Goal: Find specific page/section: Find specific page/section

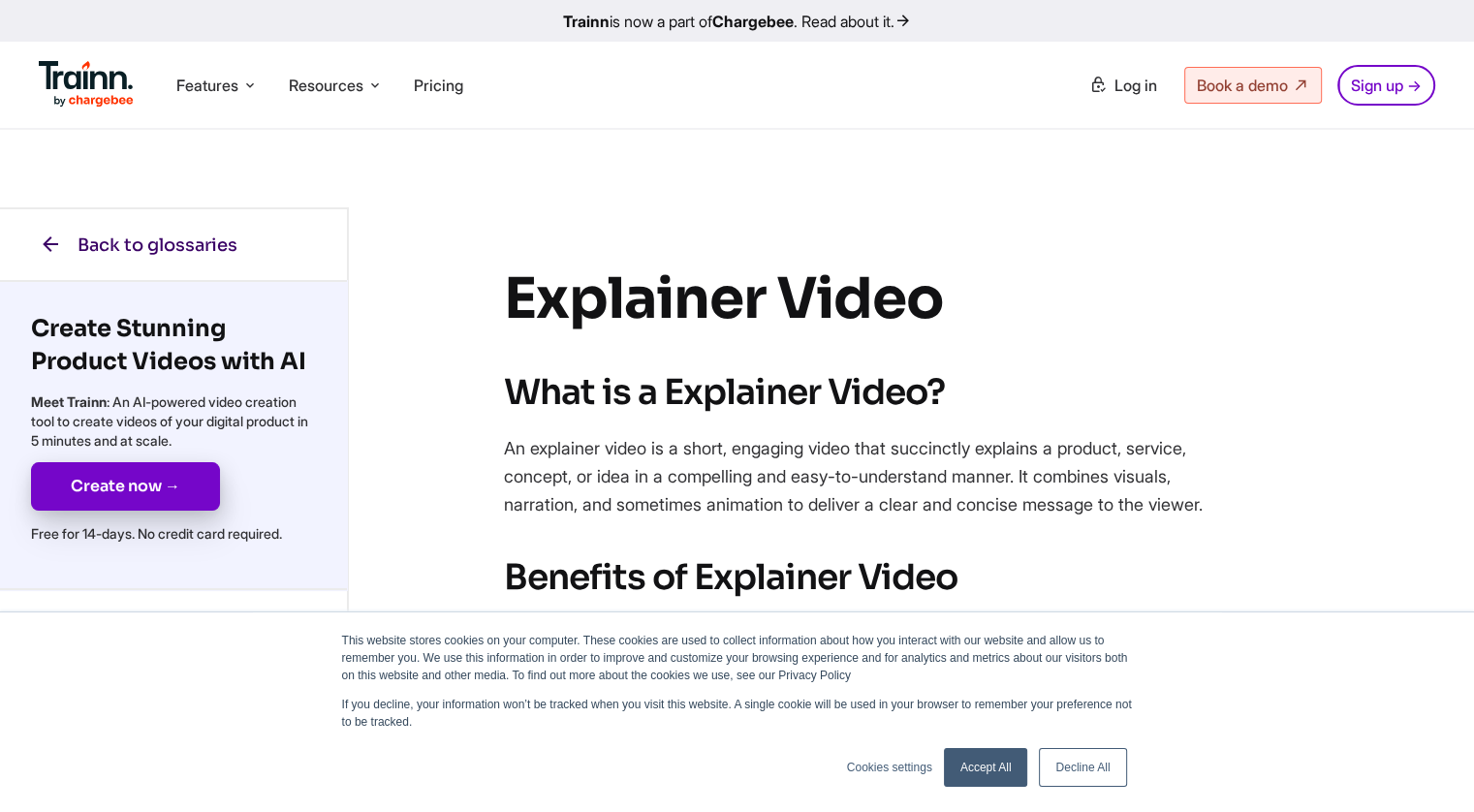
click at [8, 266] on link "Back to glossaries" at bounding box center [138, 244] width 276 height 71
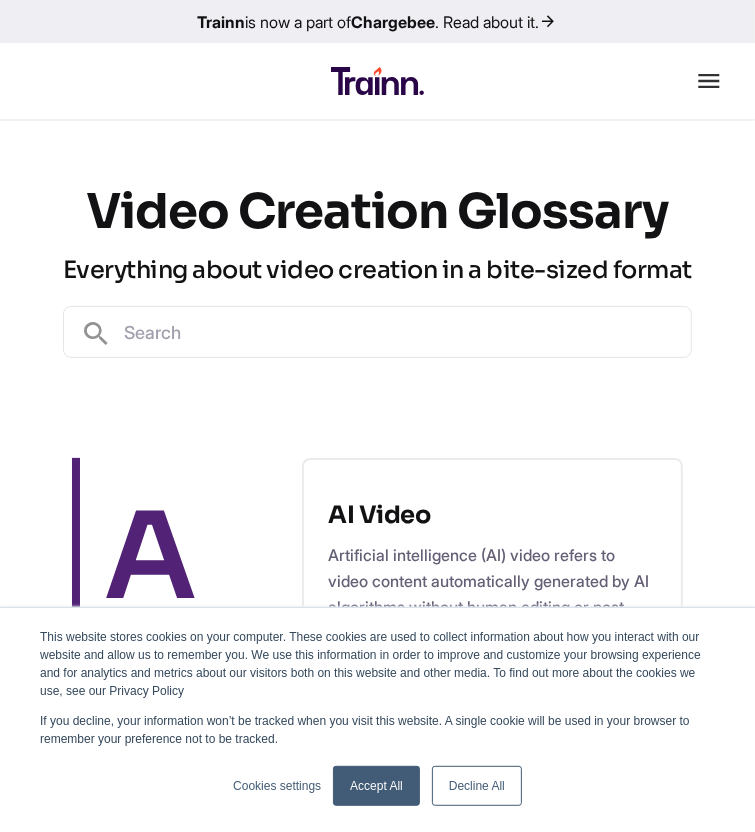
drag, startPoint x: 222, startPoint y: 103, endPoint x: 200, endPoint y: 115, distance: 25.1
click at [201, 113] on div "Features Product Videos Create product & how-to videos in multiple languages. G…" at bounding box center [377, 81] width 755 height 76
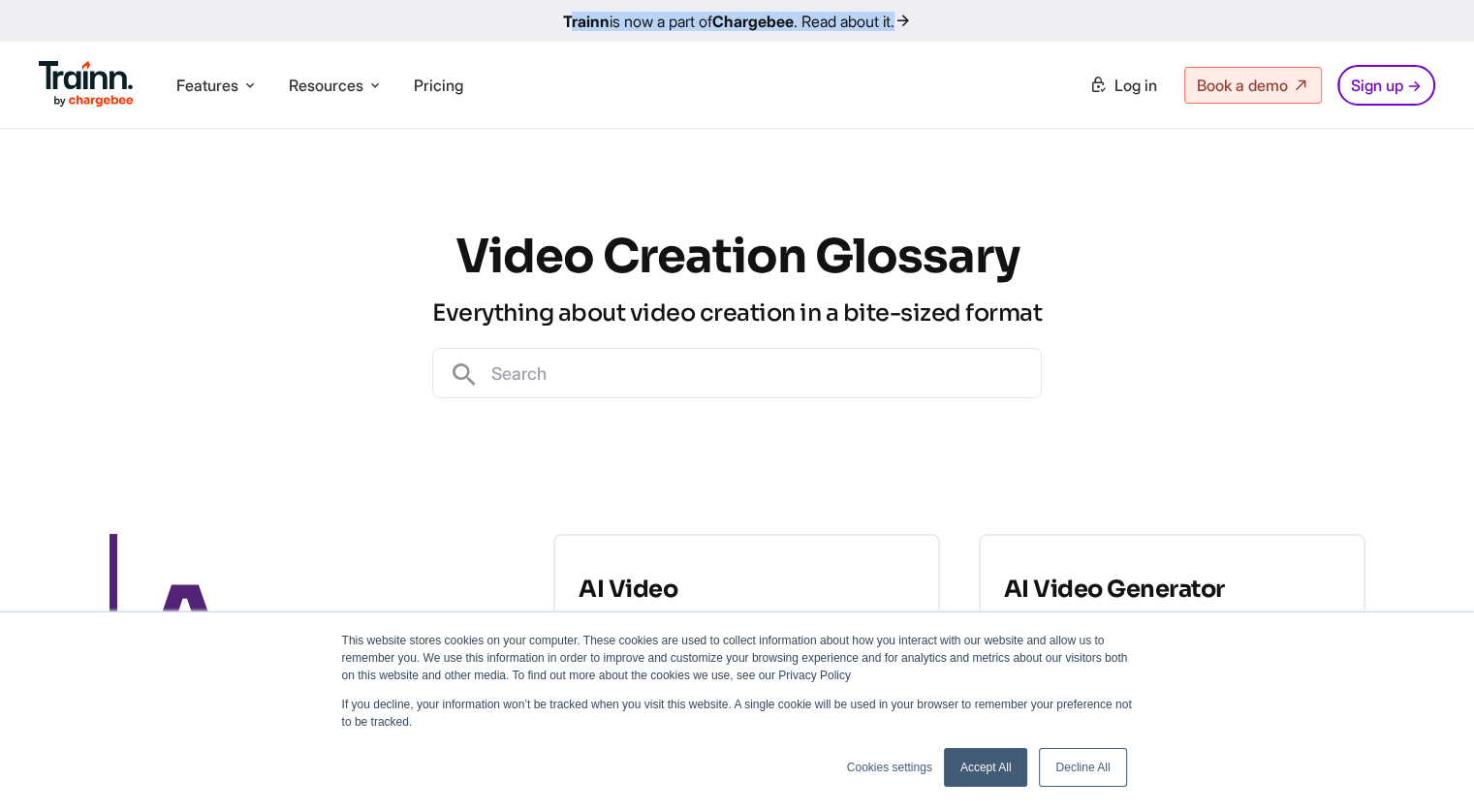
click at [4, 266] on div "Video Creation Glossary Everything about video creation in a bite-sized format" at bounding box center [737, 312] width 1474 height 365
click at [9, 265] on div "Video Creation Glossary Everything about video creation in a bite-sized format" at bounding box center [737, 312] width 1474 height 365
click at [8, 266] on div "Video Creation Glossary Everything about video creation in a bite-sized format" at bounding box center [737, 312] width 1474 height 365
click at [9, 266] on div "Video Creation Glossary Everything about video creation in a bite-sized format" at bounding box center [737, 312] width 1474 height 365
click at [17, 266] on div "Video Creation Glossary Everything about video creation in a bite-sized format" at bounding box center [737, 312] width 1474 height 365
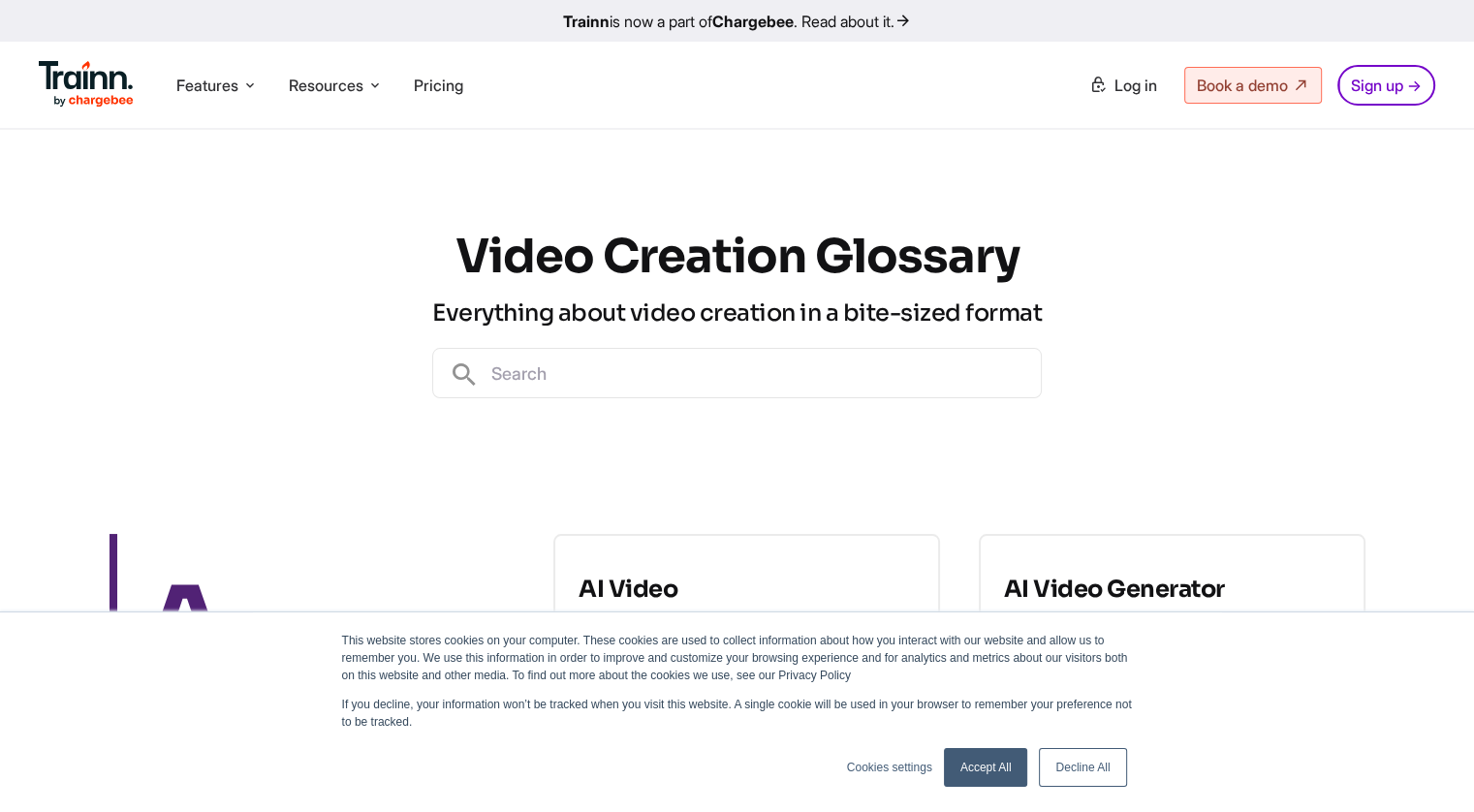
click at [8, 266] on div "Video Creation Glossary Everything about video creation in a bite-sized format" at bounding box center [737, 312] width 1474 height 365
click at [9, 266] on div "Video Creation Glossary Everything about video creation in a bite-sized format" at bounding box center [737, 312] width 1474 height 365
click at [17, 266] on div "Video Creation Glossary Everything about video creation in a bite-sized format" at bounding box center [737, 312] width 1474 height 365
click at [8, 267] on div "Video Creation Glossary Everything about video creation in a bite-sized format" at bounding box center [737, 312] width 1474 height 365
click at [9, 266] on div "Video Creation Glossary Everything about video creation in a bite-sized format" at bounding box center [737, 312] width 1474 height 365
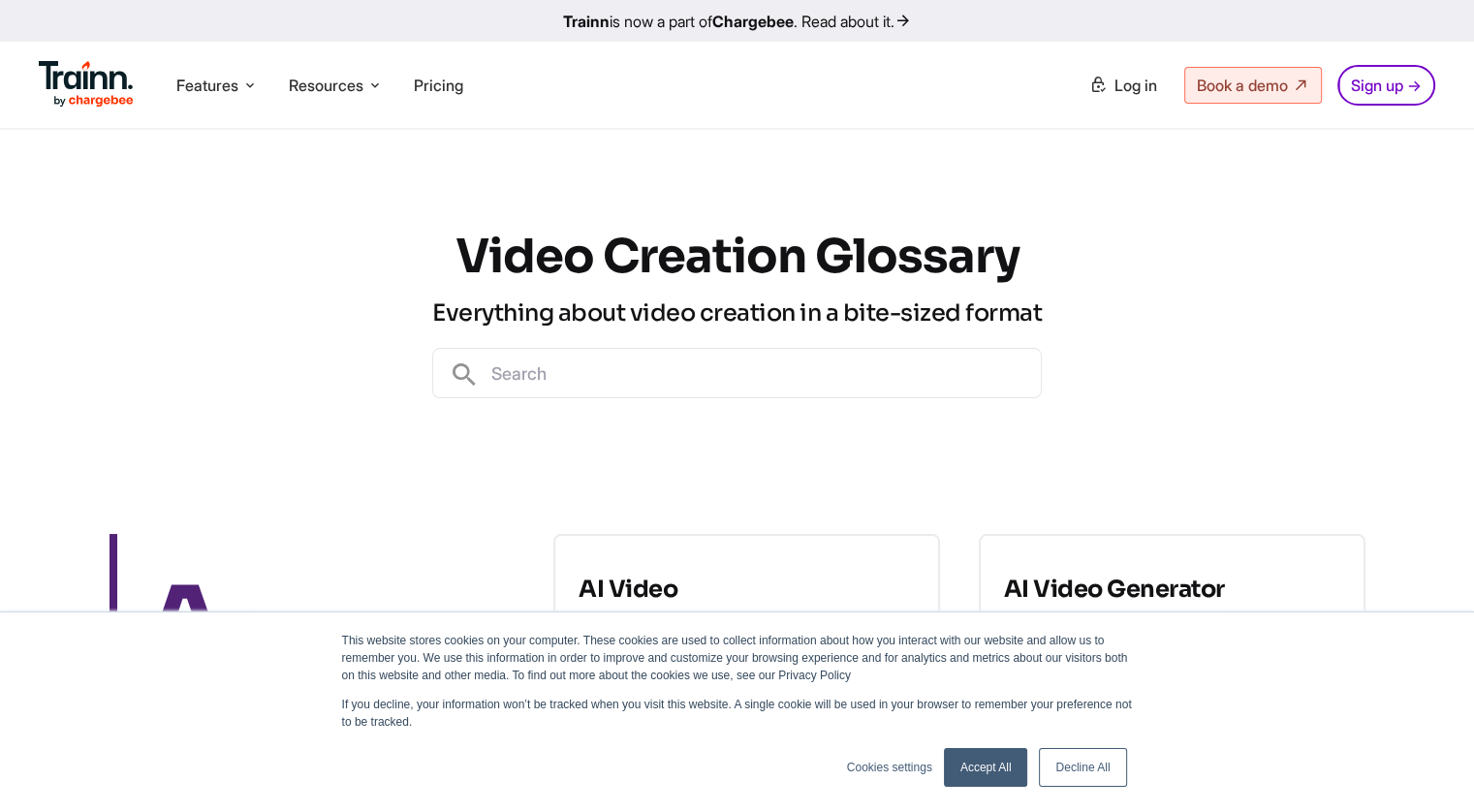
click at [8, 266] on div "Video Creation Glossary Everything about video creation in a bite-sized format" at bounding box center [737, 312] width 1474 height 365
click at [8, 265] on div "Video Creation Glossary Everything about video creation in a bite-sized format" at bounding box center [737, 312] width 1474 height 365
click at [8, 267] on div "Video Creation Glossary Everything about video creation in a bite-sized format" at bounding box center [737, 312] width 1474 height 365
click at [9, 267] on div "Video Creation Glossary Everything about video creation in a bite-sized format" at bounding box center [737, 312] width 1474 height 365
click at [8, 266] on div "Video Creation Glossary Everything about video creation in a bite-sized format" at bounding box center [737, 312] width 1474 height 365
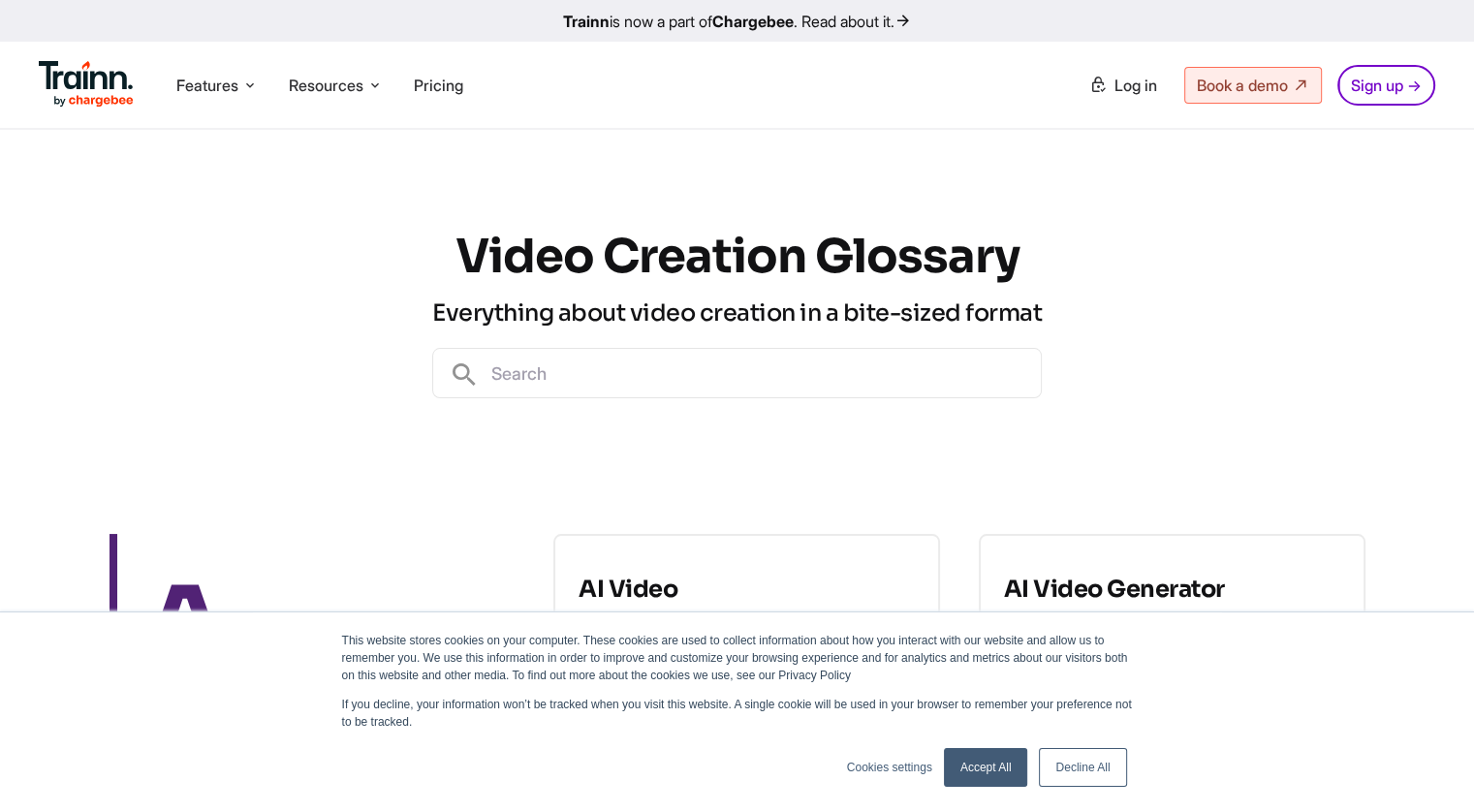
click at [8, 266] on div "Video Creation Glossary Everything about video creation in a bite-sized format" at bounding box center [737, 312] width 1474 height 365
click at [9, 267] on div "Video Creation Glossary Everything about video creation in a bite-sized format" at bounding box center [737, 312] width 1474 height 365
click at [9, 266] on div "Video Creation Glossary Everything about video creation in a bite-sized format" at bounding box center [737, 312] width 1474 height 365
click at [8, 266] on div "Video Creation Glossary Everything about video creation in a bite-sized format" at bounding box center [737, 312] width 1474 height 365
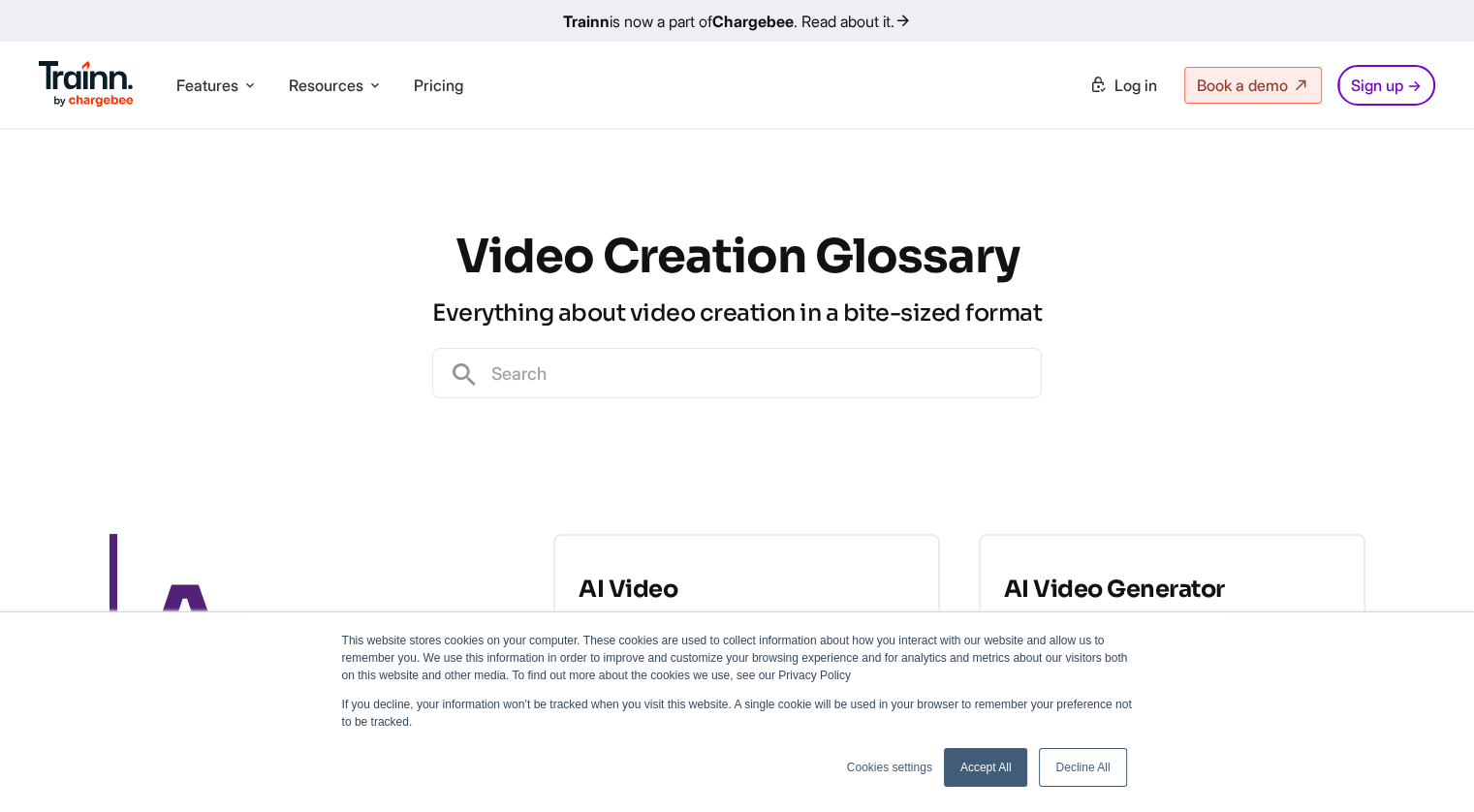
click at [8, 266] on div "Video Creation Glossary Everything about video creation in a bite-sized format" at bounding box center [737, 312] width 1474 height 365
click at [9, 266] on div "Video Creation Glossary Everything about video creation in a bite-sized format" at bounding box center [737, 312] width 1474 height 365
click at [8, 266] on div "Video Creation Glossary Everything about video creation in a bite-sized format" at bounding box center [737, 312] width 1474 height 365
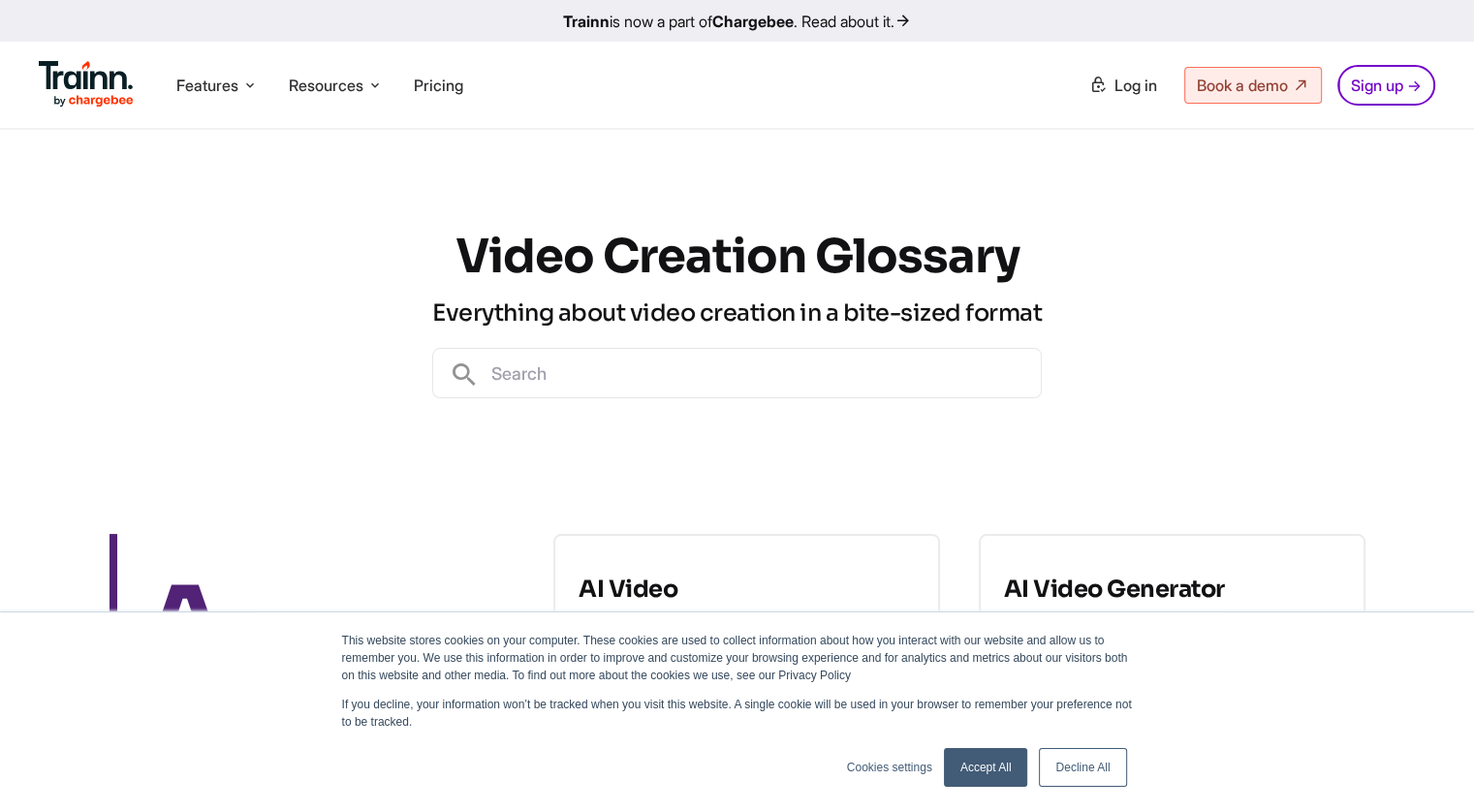
click at [9, 266] on div "Video Creation Glossary Everything about video creation in a bite-sized format" at bounding box center [737, 312] width 1474 height 365
click at [8, 266] on div "Video Creation Glossary Everything about video creation in a bite-sized format" at bounding box center [737, 312] width 1474 height 365
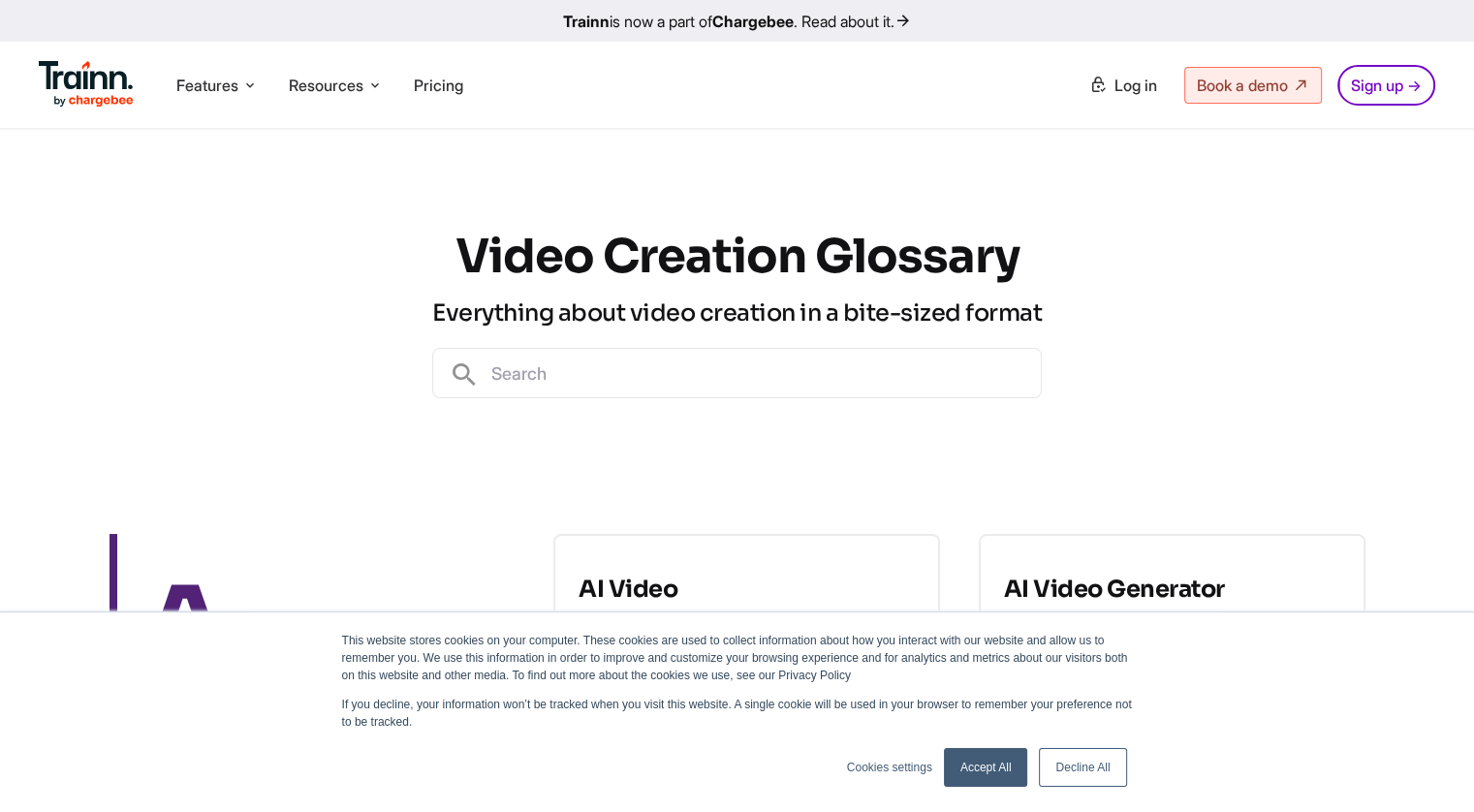
click at [8, 266] on div "Video Creation Glossary Everything about video creation in a bite-sized format" at bounding box center [737, 312] width 1474 height 365
click at [9, 266] on div "Video Creation Glossary Everything about video creation in a bite-sized format" at bounding box center [737, 312] width 1474 height 365
click at [8, 266] on div "Video Creation Glossary Everything about video creation in a bite-sized format" at bounding box center [737, 312] width 1474 height 365
click at [0, 265] on div "Video Creation Glossary Everything about video creation in a bite-sized format" at bounding box center [737, 312] width 1474 height 365
click at [8, 266] on div "Video Creation Glossary Everything about video creation in a bite-sized format" at bounding box center [737, 312] width 1474 height 365
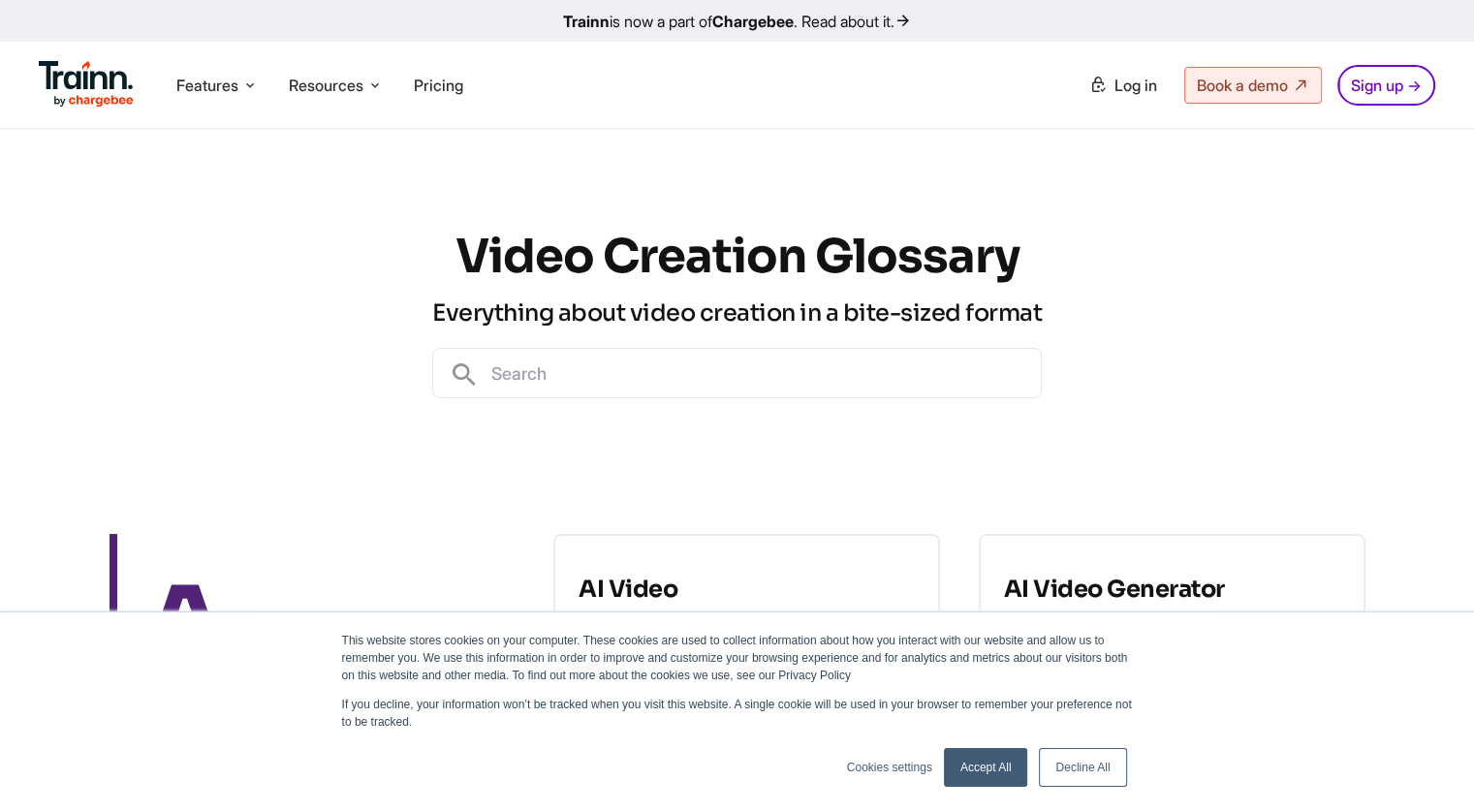
click at [8, 267] on div "Video Creation Glossary Everything about video creation in a bite-sized format" at bounding box center [737, 312] width 1474 height 365
click at [9, 266] on div "Video Creation Glossary Everything about video creation in a bite-sized format" at bounding box center [737, 312] width 1474 height 365
click at [8, 267] on div "Video Creation Glossary Everything about video creation in a bite-sized format" at bounding box center [737, 312] width 1474 height 365
click at [8, 266] on div "Video Creation Glossary Everything about video creation in a bite-sized format" at bounding box center [737, 312] width 1474 height 365
click at [16, 266] on div "Video Creation Glossary Everything about video creation in a bite-sized format" at bounding box center [737, 312] width 1474 height 365
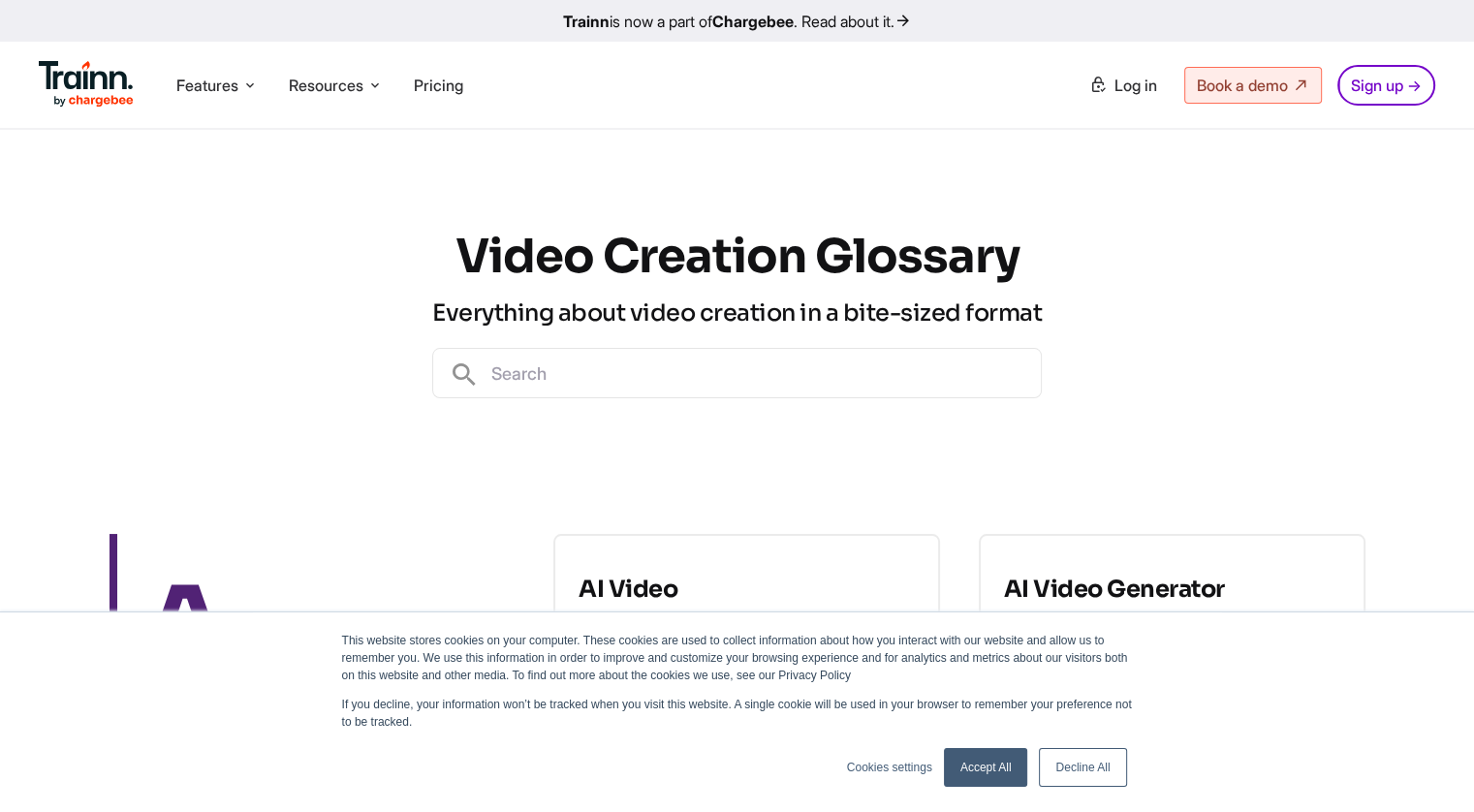
click at [8, 266] on div "Video Creation Glossary Everything about video creation in a bite-sized format" at bounding box center [737, 312] width 1474 height 365
click at [9, 266] on div "Video Creation Glossary Everything about video creation in a bite-sized format" at bounding box center [737, 312] width 1474 height 365
click at [8, 266] on div "Video Creation Glossary Everything about video creation in a bite-sized format" at bounding box center [737, 312] width 1474 height 365
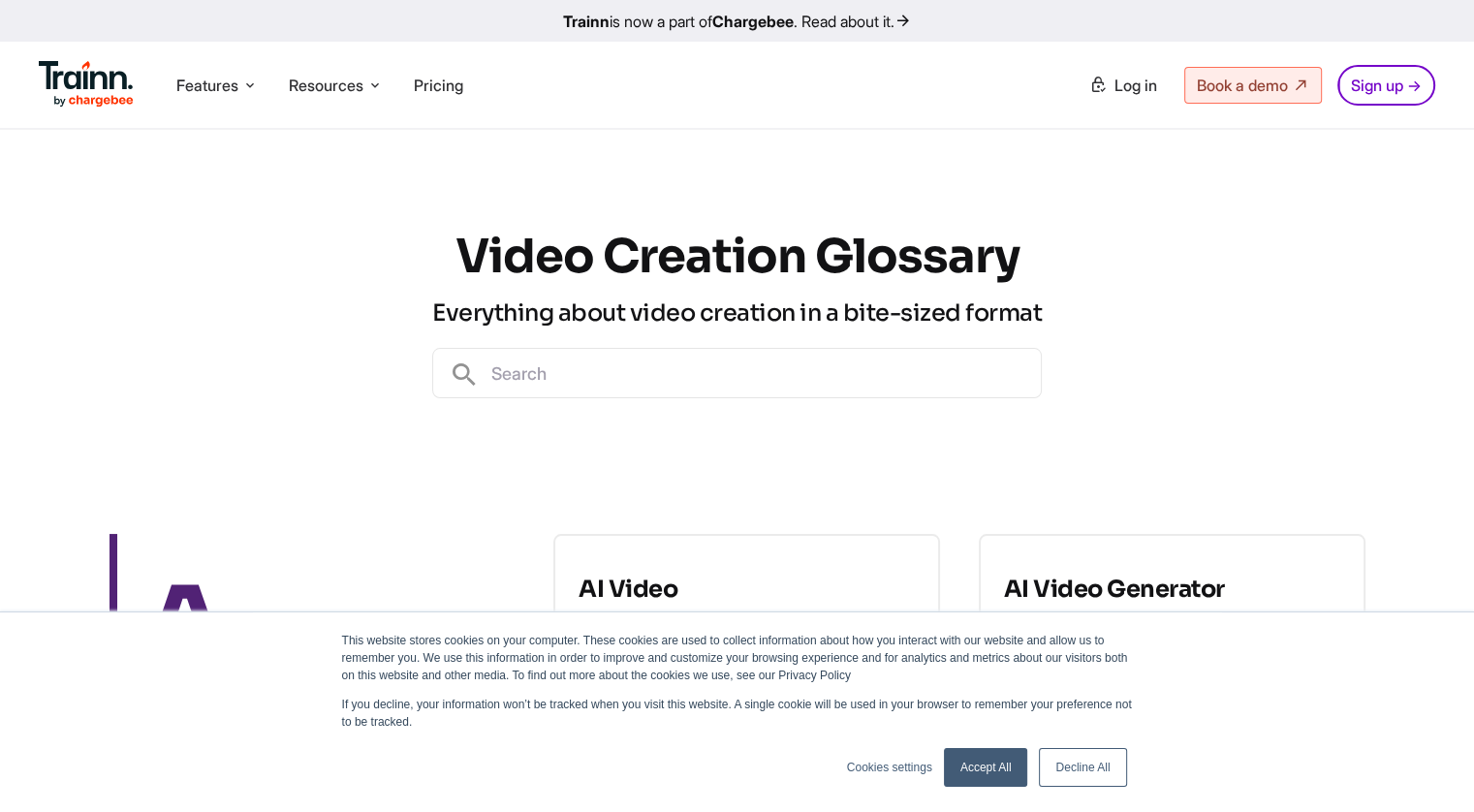
click at [9, 267] on div "Video Creation Glossary Everything about video creation in a bite-sized format" at bounding box center [737, 312] width 1474 height 365
click at [8, 267] on div "Video Creation Glossary Everything about video creation in a bite-sized format" at bounding box center [737, 312] width 1474 height 365
click at [9, 266] on div "Video Creation Glossary Everything about video creation in a bite-sized format" at bounding box center [737, 312] width 1474 height 365
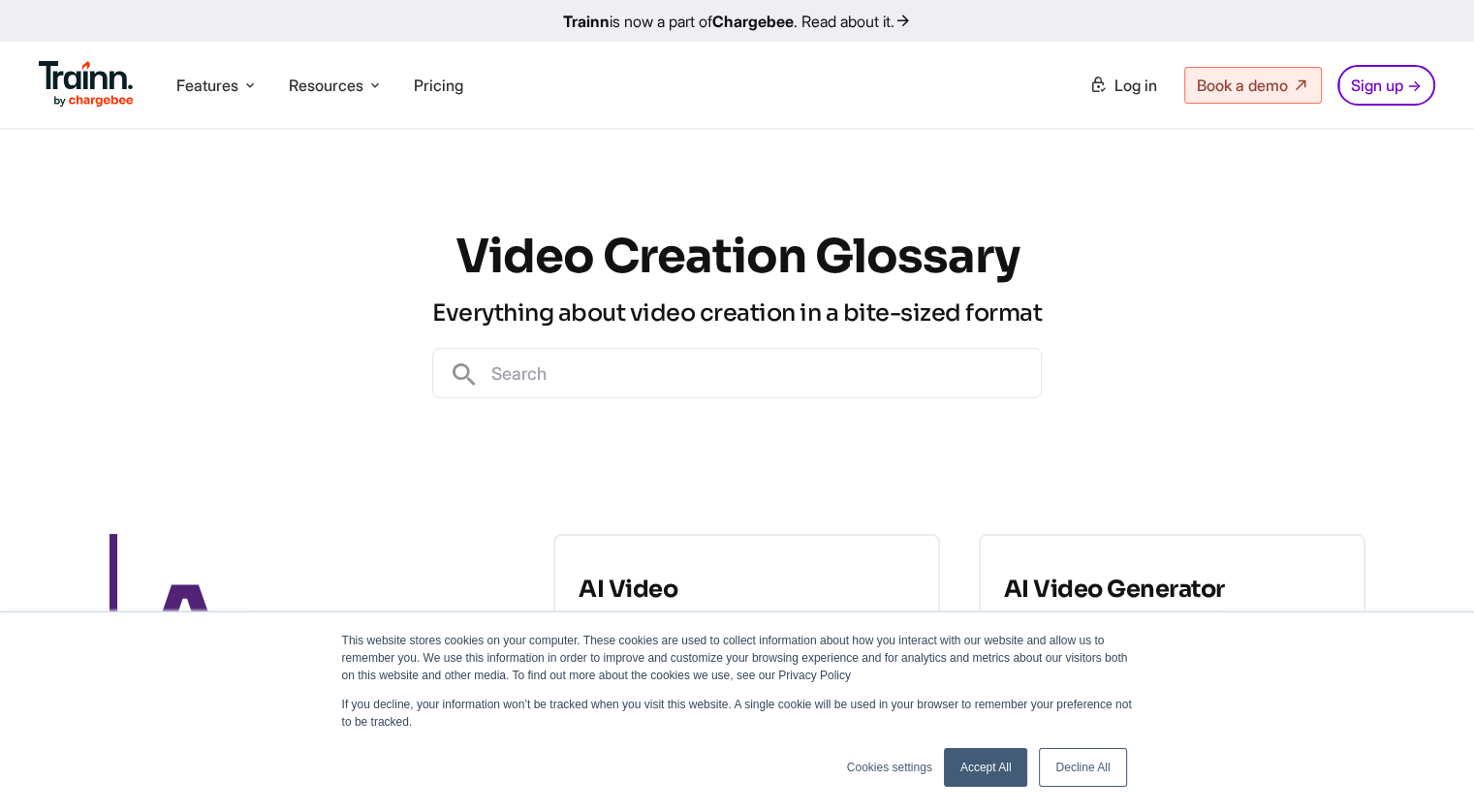
click at [8, 266] on div "Video Creation Glossary Everything about video creation in a bite-sized format" at bounding box center [737, 312] width 1474 height 365
click at [18, 266] on div "Video Creation Glossary Everything about video creation in a bite-sized format" at bounding box center [737, 312] width 1474 height 365
click at [9, 266] on div "Video Creation Glossary Everything about video creation in a bite-sized format" at bounding box center [737, 312] width 1474 height 365
click at [8, 267] on div "Video Creation Glossary Everything about video creation in a bite-sized format" at bounding box center [737, 312] width 1474 height 365
click at [17, 267] on div "Video Creation Glossary Everything about video creation in a bite-sized format" at bounding box center [737, 312] width 1474 height 365
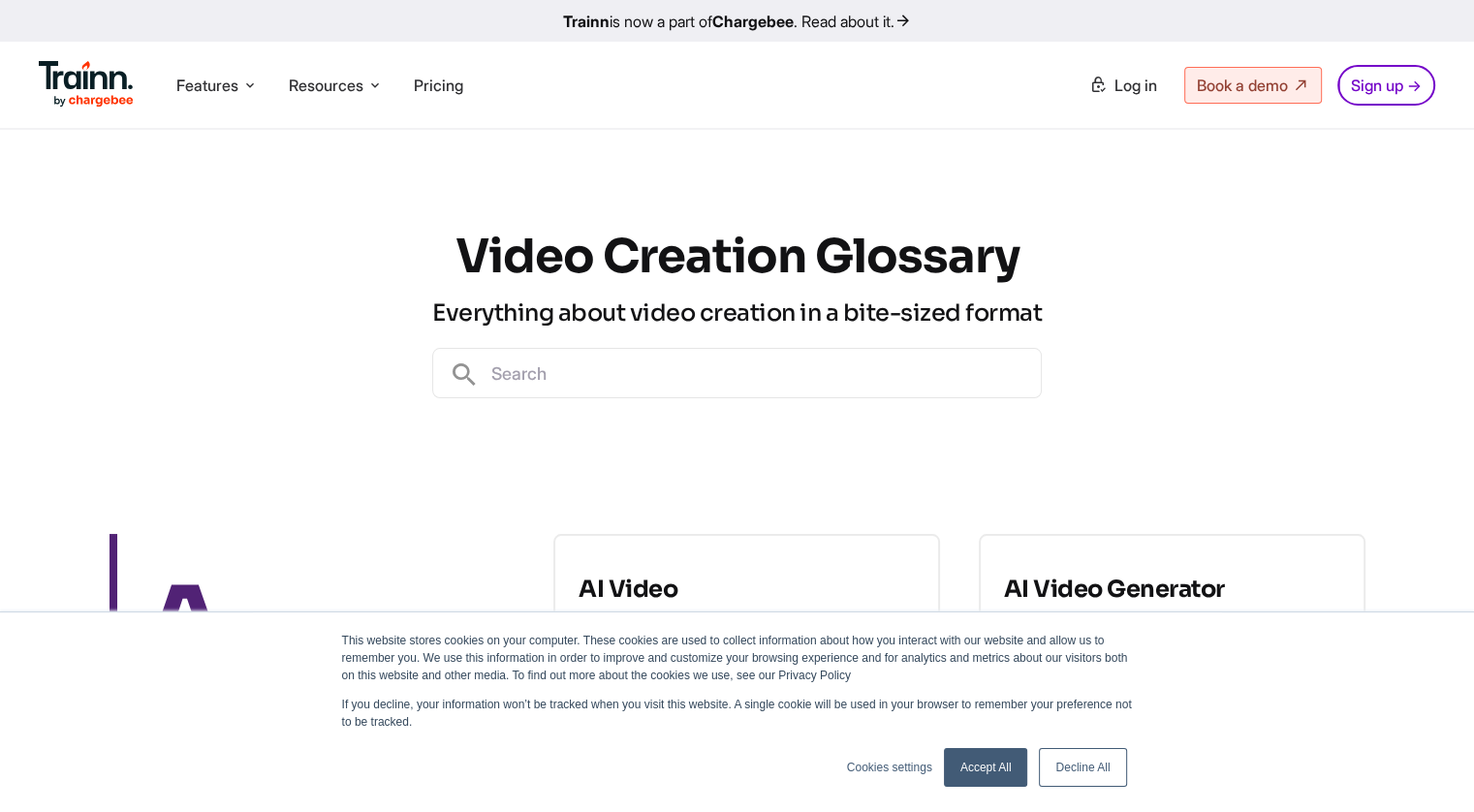
click at [8, 267] on div "Video Creation Glossary Everything about video creation in a bite-sized format" at bounding box center [737, 312] width 1474 height 365
click at [17, 266] on div "Video Creation Glossary Everything about video creation in a bite-sized format" at bounding box center [737, 312] width 1474 height 365
click at [9, 266] on div "Video Creation Glossary Everything about video creation in a bite-sized format" at bounding box center [737, 312] width 1474 height 365
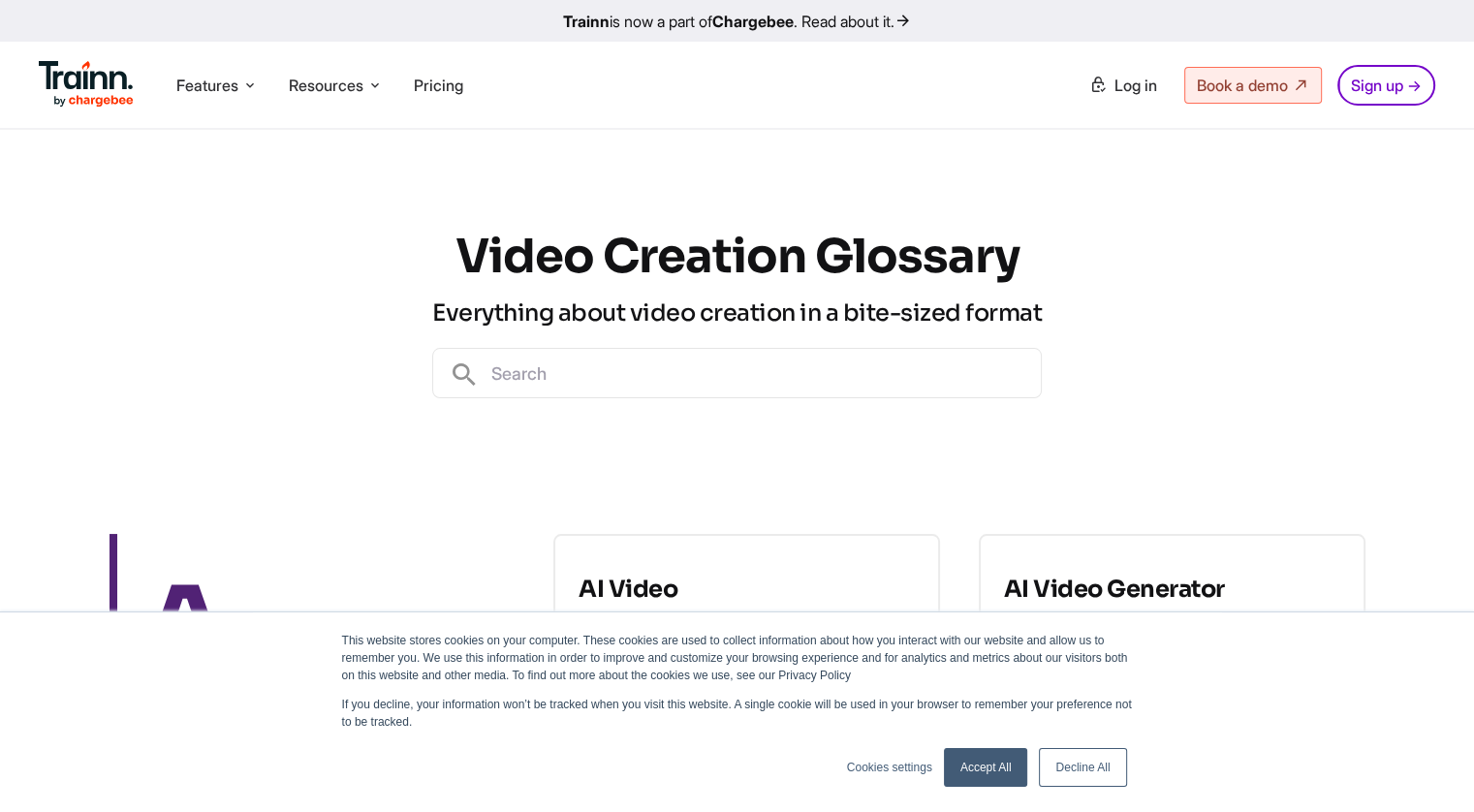
click at [8, 266] on div "Video Creation Glossary Everything about video creation in a bite-sized format" at bounding box center [737, 312] width 1474 height 365
click at [9, 265] on div "Video Creation Glossary Everything about video creation in a bite-sized format" at bounding box center [737, 312] width 1474 height 365
click at [9, 267] on div "Video Creation Glossary Everything about video creation in a bite-sized format" at bounding box center [737, 312] width 1474 height 365
click at [8, 266] on div "Video Creation Glossary Everything about video creation in a bite-sized format" at bounding box center [737, 312] width 1474 height 365
click at [9, 266] on div "Video Creation Glossary Everything about video creation in a bite-sized format" at bounding box center [737, 312] width 1474 height 365
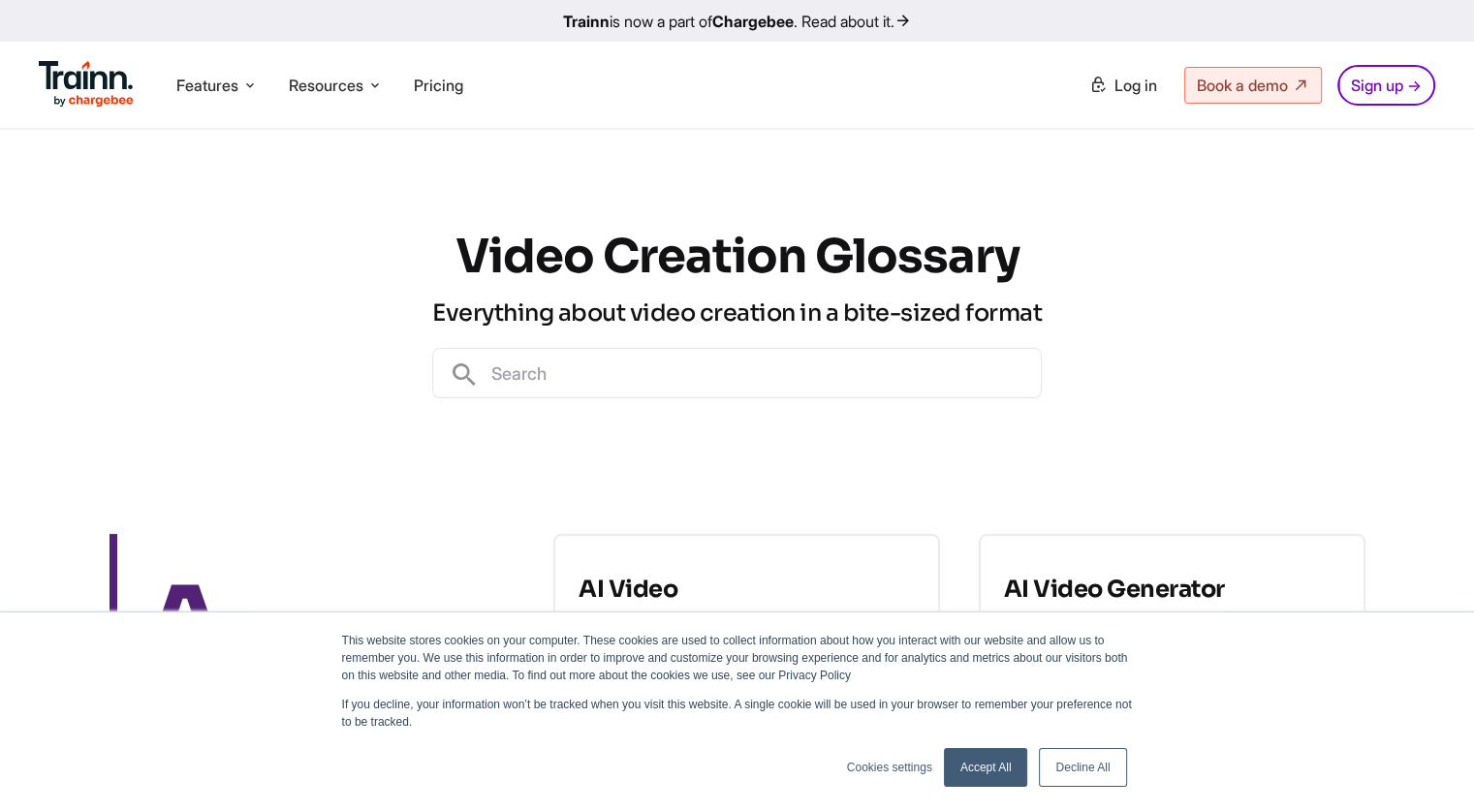
click at [8, 266] on div "Video Creation Glossary Everything about video creation in a bite-sized format" at bounding box center [737, 312] width 1474 height 365
click at [8, 267] on div "Video Creation Glossary Everything about video creation in a bite-sized format" at bounding box center [737, 312] width 1474 height 365
click at [9, 265] on div "Video Creation Glossary Everything about video creation in a bite-sized format" at bounding box center [737, 312] width 1474 height 365
click at [8, 266] on div "Video Creation Glossary Everything about video creation in a bite-sized format" at bounding box center [737, 312] width 1474 height 365
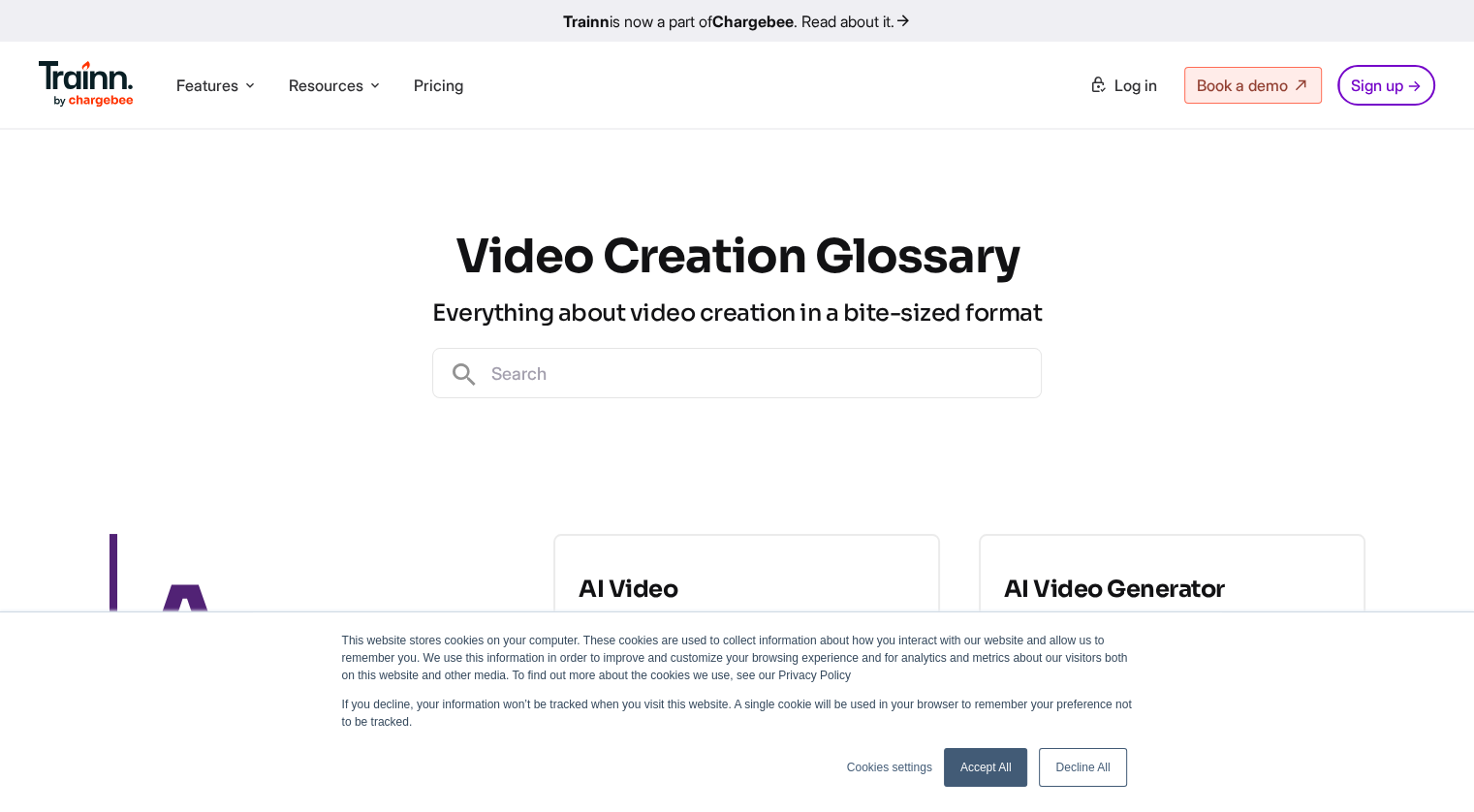
click at [9, 266] on div "Video Creation Glossary Everything about video creation in a bite-sized format" at bounding box center [737, 312] width 1474 height 365
click at [9, 265] on div "Video Creation Glossary Everything about video creation in a bite-sized format" at bounding box center [737, 312] width 1474 height 365
click at [9, 267] on div "Video Creation Glossary Everything about video creation in a bite-sized format" at bounding box center [737, 312] width 1474 height 365
click at [9, 266] on div "Video Creation Glossary Everything about video creation in a bite-sized format" at bounding box center [737, 312] width 1474 height 365
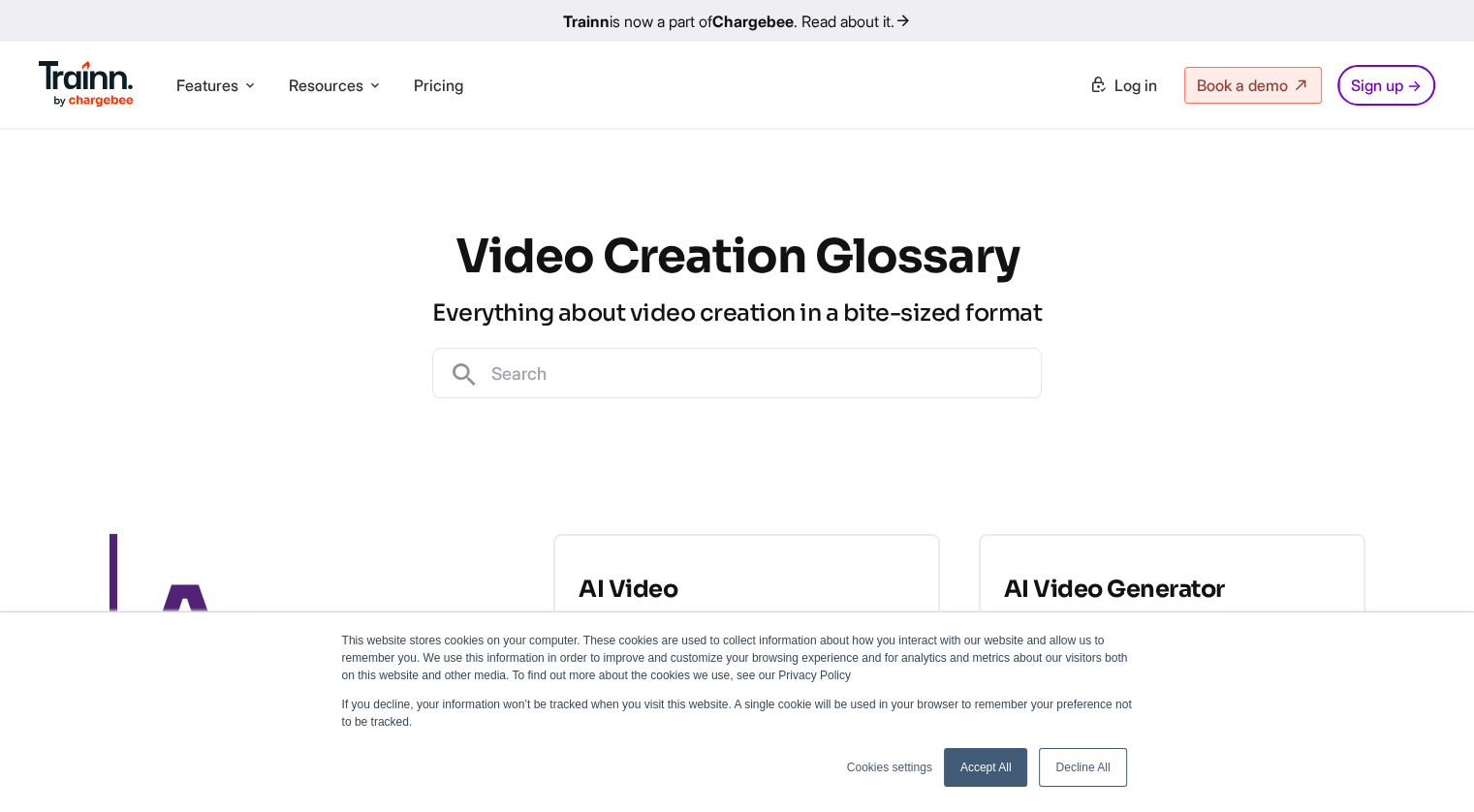
click at [9, 266] on div "Video Creation Glossary Everything about video creation in a bite-sized format" at bounding box center [737, 312] width 1474 height 365
click at [8, 267] on div "Video Creation Glossary Everything about video creation in a bite-sized format" at bounding box center [737, 312] width 1474 height 365
click at [8, 266] on div "Video Creation Glossary Everything about video creation in a bite-sized format" at bounding box center [737, 312] width 1474 height 365
click at [9, 266] on div "Video Creation Glossary Everything about video creation in a bite-sized format" at bounding box center [737, 312] width 1474 height 365
click at [8, 267] on div "Video Creation Glossary Everything about video creation in a bite-sized format" at bounding box center [737, 312] width 1474 height 365
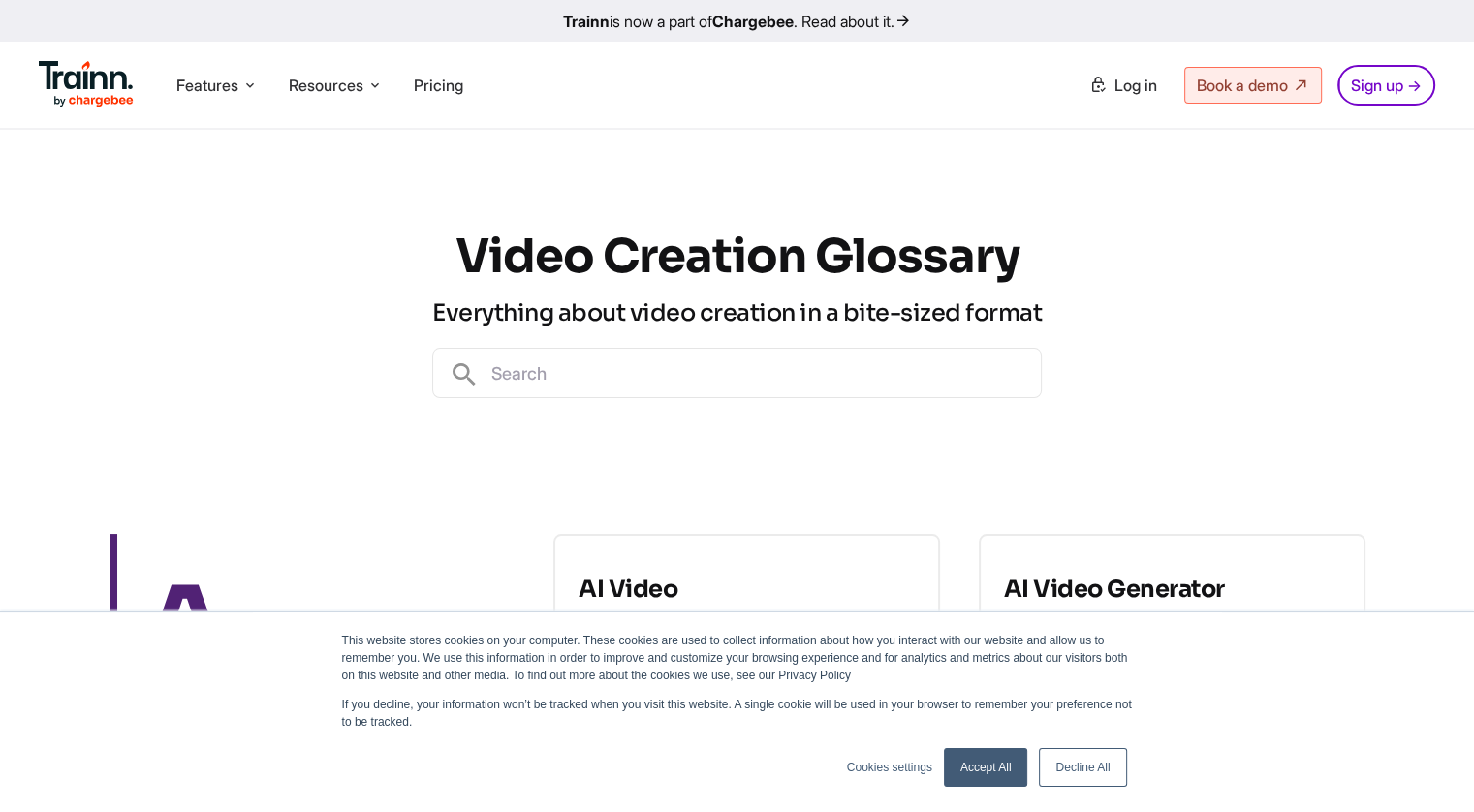
click at [8, 266] on div "Video Creation Glossary Everything about video creation in a bite-sized format" at bounding box center [737, 312] width 1474 height 365
click at [9, 266] on div "Video Creation Glossary Everything about video creation in a bite-sized format" at bounding box center [737, 312] width 1474 height 365
click at [9, 265] on div "Video Creation Glossary Everything about video creation in a bite-sized format" at bounding box center [737, 312] width 1474 height 365
click at [9, 266] on div "Video Creation Glossary Everything about video creation in a bite-sized format" at bounding box center [737, 312] width 1474 height 365
click at [17, 266] on div "Video Creation Glossary Everything about video creation in a bite-sized format" at bounding box center [737, 312] width 1474 height 365
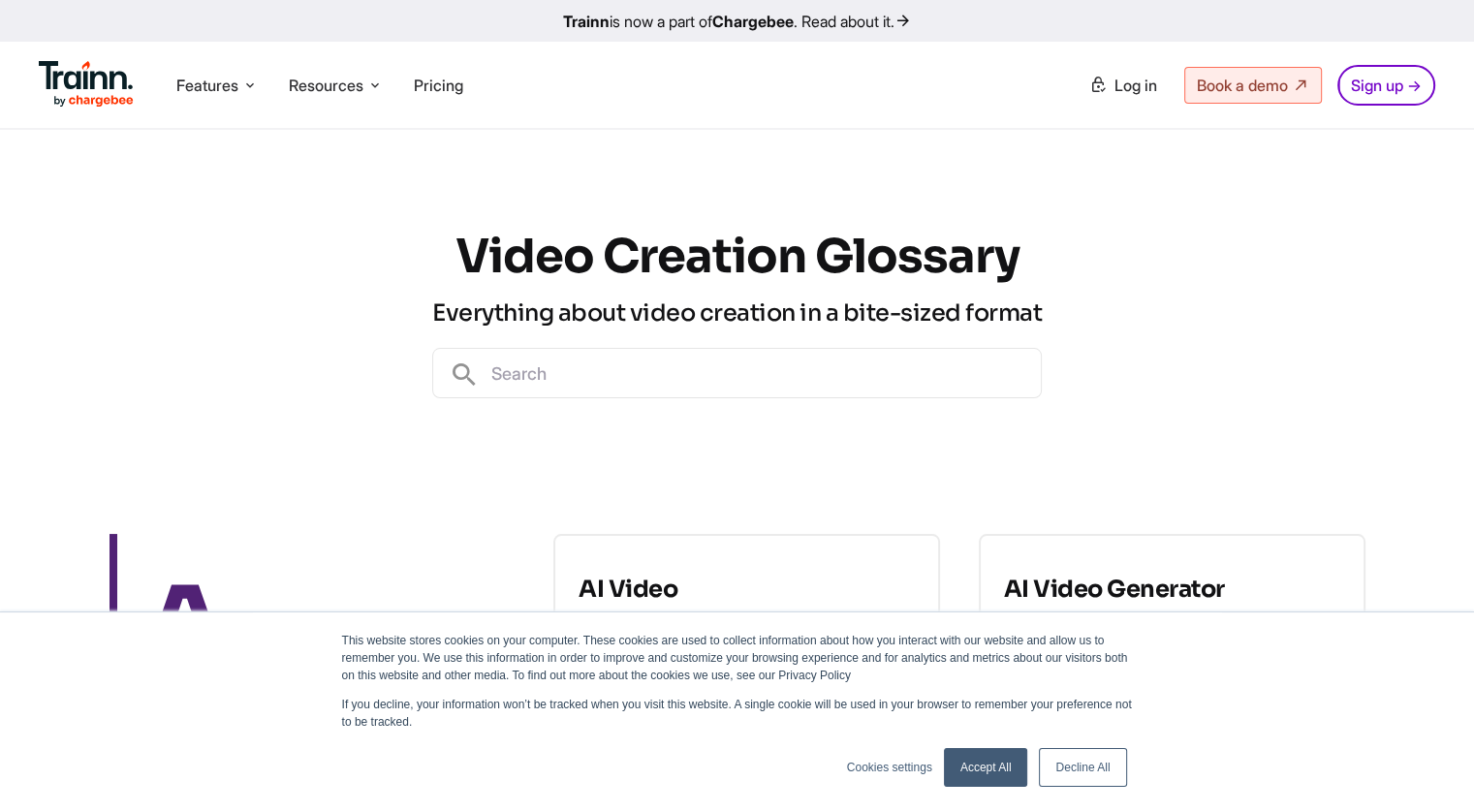
click at [8, 266] on div "Video Creation Glossary Everything about video creation in a bite-sized format" at bounding box center [737, 312] width 1474 height 365
click at [17, 266] on div "Video Creation Glossary Everything about video creation in a bite-sized format" at bounding box center [737, 312] width 1474 height 365
click at [9, 265] on div "Video Creation Glossary Everything about video creation in a bite-sized format" at bounding box center [737, 312] width 1474 height 365
click at [9, 266] on div "Video Creation Glossary Everything about video creation in a bite-sized format" at bounding box center [737, 312] width 1474 height 365
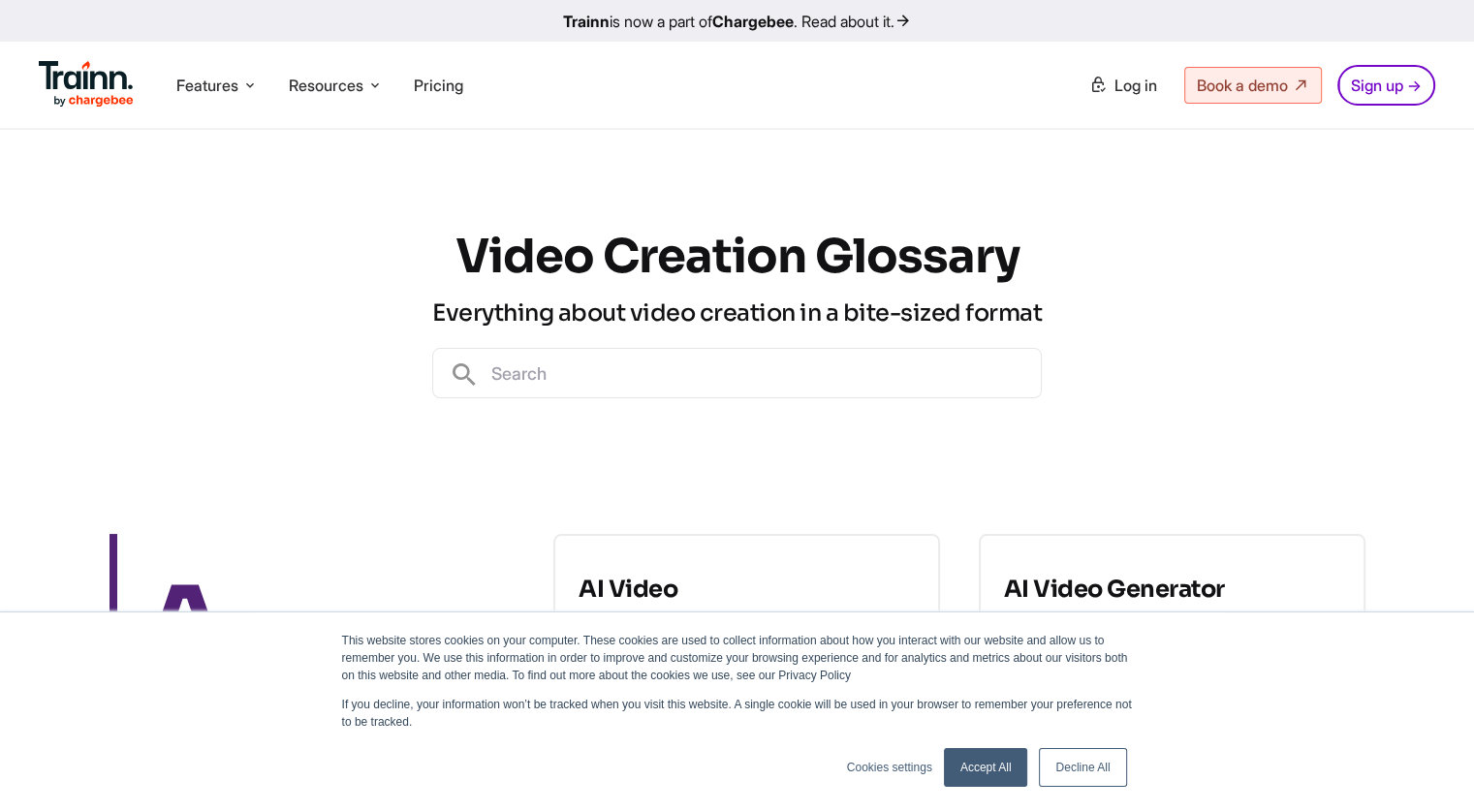
click at [8, 266] on div "Video Creation Glossary Everything about video creation in a bite-sized format" at bounding box center [737, 312] width 1474 height 365
click at [8, 267] on div "Video Creation Glossary Everything about video creation in a bite-sized format" at bounding box center [737, 312] width 1474 height 365
click at [8, 266] on div "Video Creation Glossary Everything about video creation in a bite-sized format" at bounding box center [737, 312] width 1474 height 365
click at [9, 267] on div "Video Creation Glossary Everything about video creation in a bite-sized format" at bounding box center [737, 312] width 1474 height 365
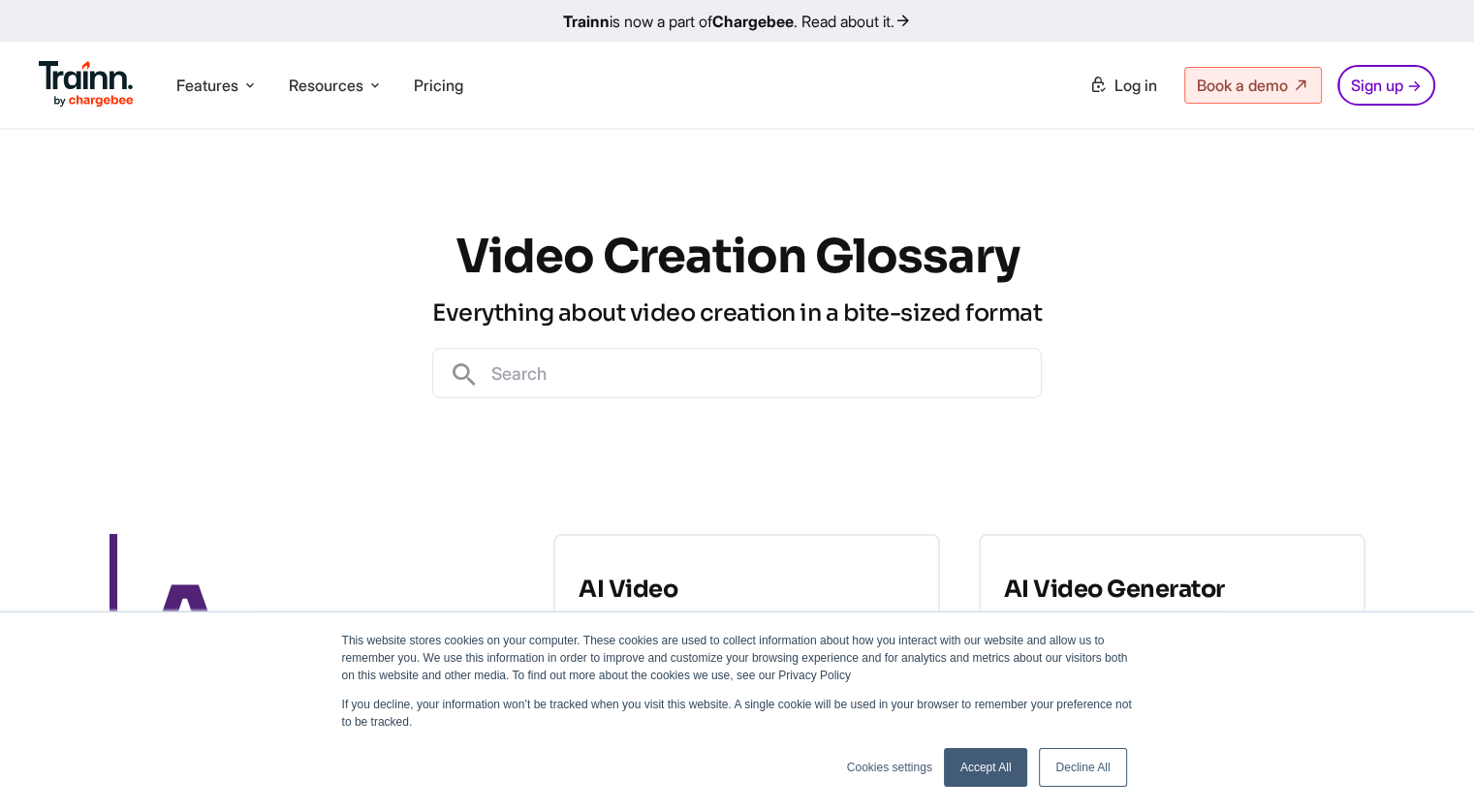
click at [8, 267] on div "Video Creation Glossary Everything about video creation in a bite-sized format" at bounding box center [737, 312] width 1474 height 365
click at [8, 266] on div "Video Creation Glossary Everything about video creation in a bite-sized format" at bounding box center [737, 312] width 1474 height 365
click at [9, 266] on div "Video Creation Glossary Everything about video creation in a bite-sized format" at bounding box center [737, 312] width 1474 height 365
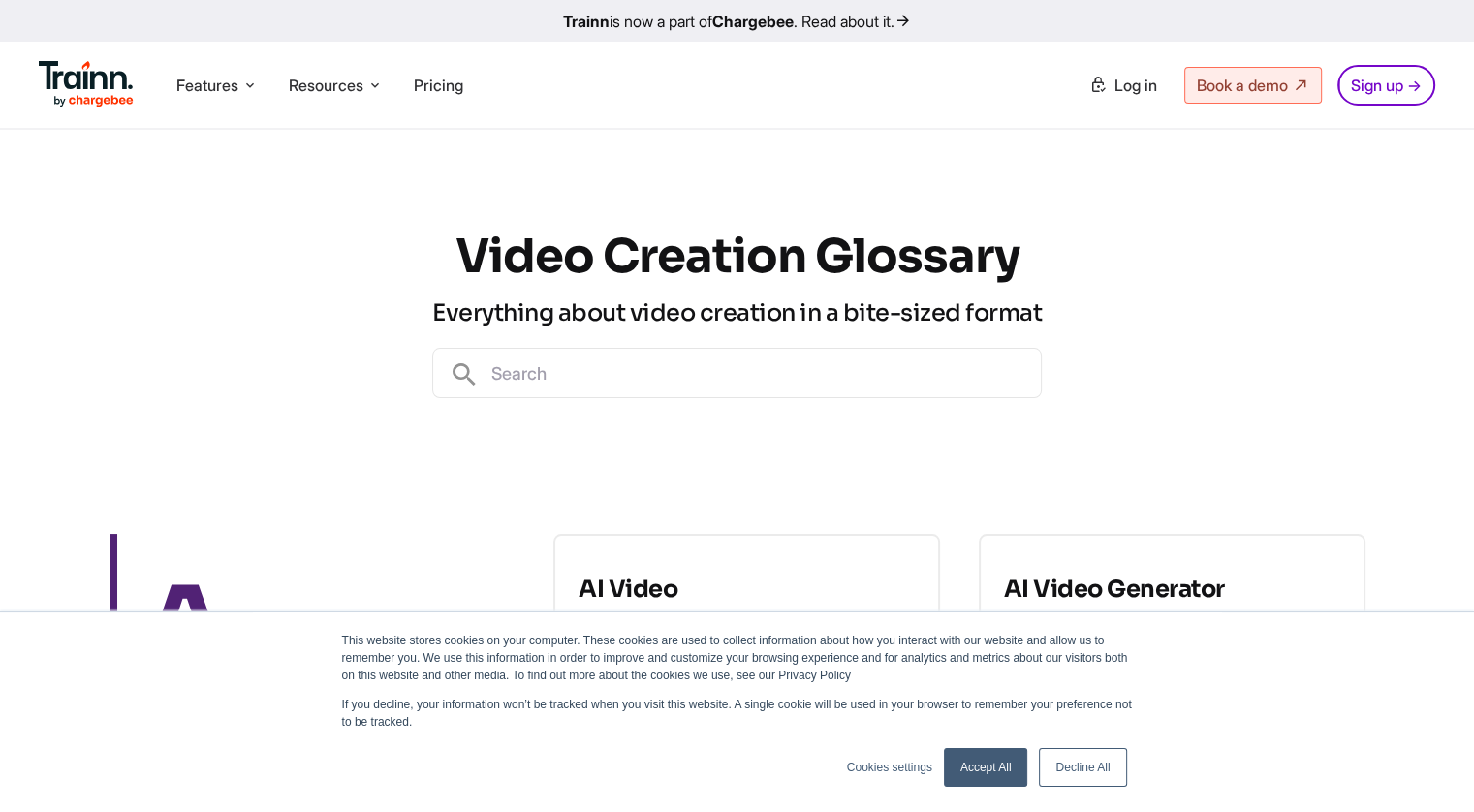
click at [8, 267] on div "Video Creation Glossary Everything about video creation in a bite-sized format" at bounding box center [737, 312] width 1474 height 365
click at [9, 266] on div "Video Creation Glossary Everything about video creation in a bite-sized format" at bounding box center [737, 312] width 1474 height 365
click at [17, 266] on div "Video Creation Glossary Everything about video creation in a bite-sized format" at bounding box center [737, 312] width 1474 height 365
click at [9, 267] on div "Video Creation Glossary Everything about video creation in a bite-sized format" at bounding box center [737, 312] width 1474 height 365
click at [8, 266] on div "Video Creation Glossary Everything about video creation in a bite-sized format" at bounding box center [737, 312] width 1474 height 365
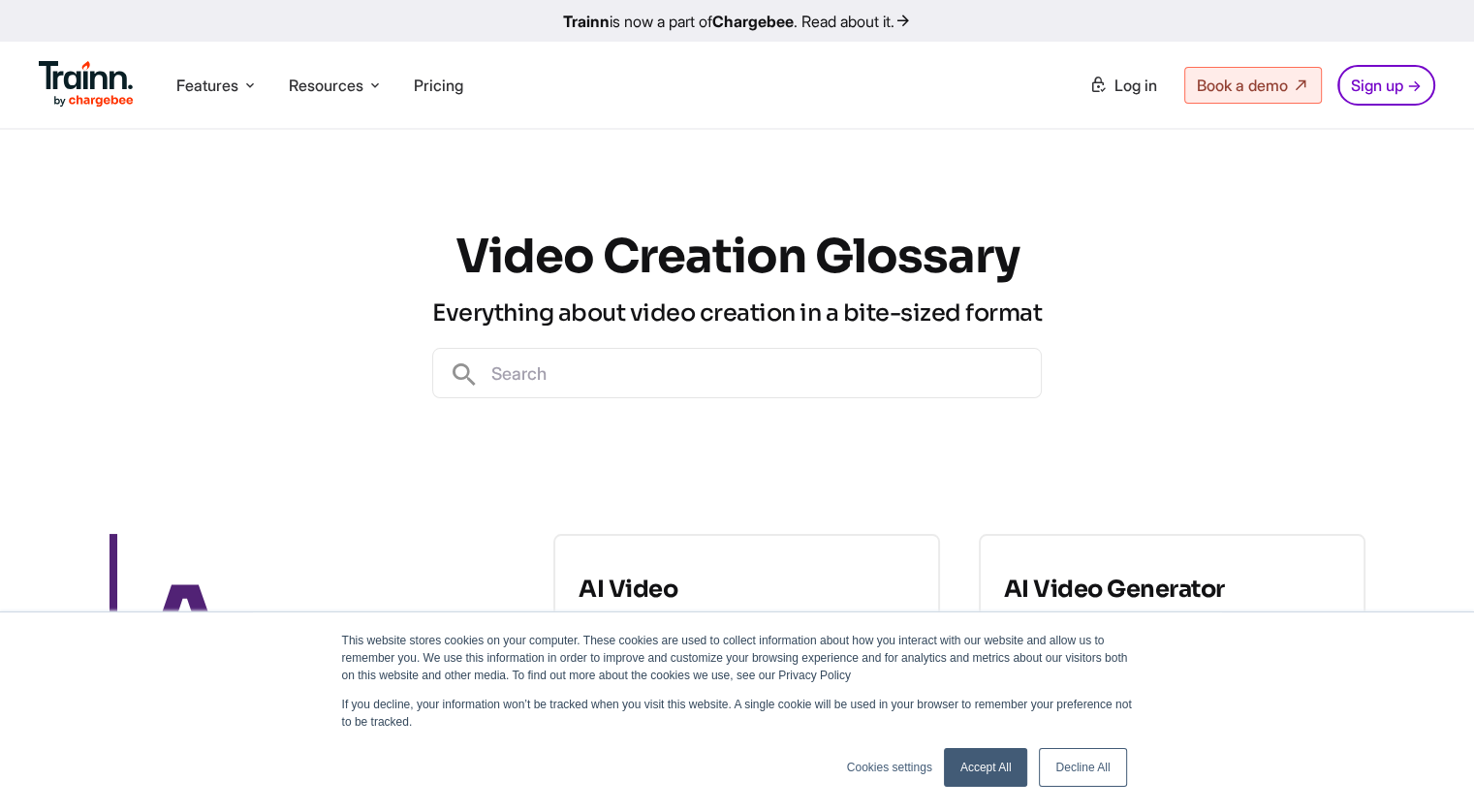
click at [8, 266] on div "Video Creation Glossary Everything about video creation in a bite-sized format" at bounding box center [737, 312] width 1474 height 365
click at [8, 267] on div "Video Creation Glossary Everything about video creation in a bite-sized format" at bounding box center [737, 312] width 1474 height 365
click at [8, 266] on div "Video Creation Glossary Everything about video creation in a bite-sized format" at bounding box center [737, 312] width 1474 height 365
click at [9, 266] on div "Video Creation Glossary Everything about video creation in a bite-sized format" at bounding box center [737, 312] width 1474 height 365
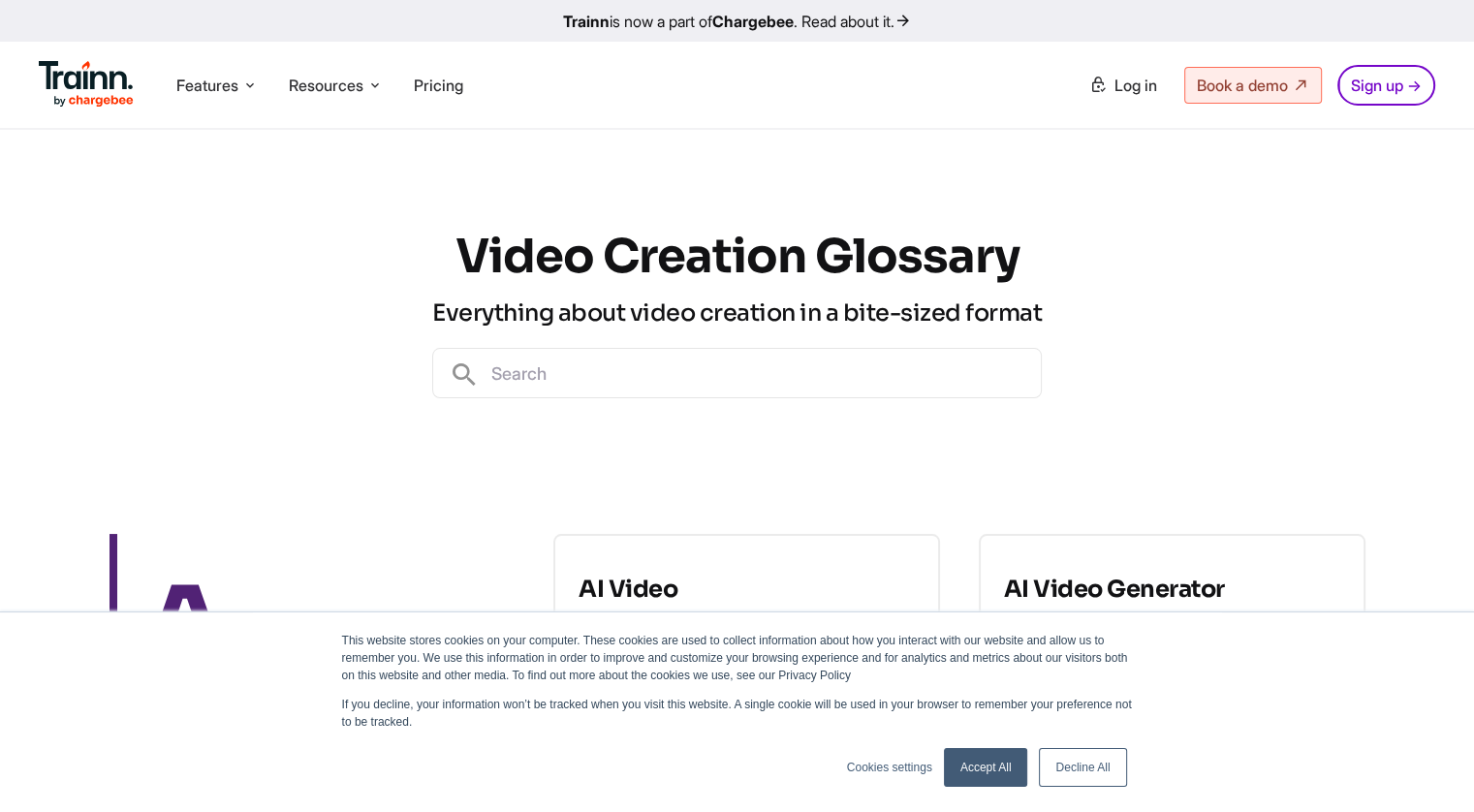
click at [9, 266] on div "Video Creation Glossary Everything about video creation in a bite-sized format" at bounding box center [737, 312] width 1474 height 365
click at [8, 267] on div "Video Creation Glossary Everything about video creation in a bite-sized format" at bounding box center [737, 312] width 1474 height 365
click at [9, 266] on div "Video Creation Glossary Everything about video creation in a bite-sized format" at bounding box center [737, 312] width 1474 height 365
click at [8, 267] on div "Video Creation Glossary Everything about video creation in a bite-sized format" at bounding box center [737, 312] width 1474 height 365
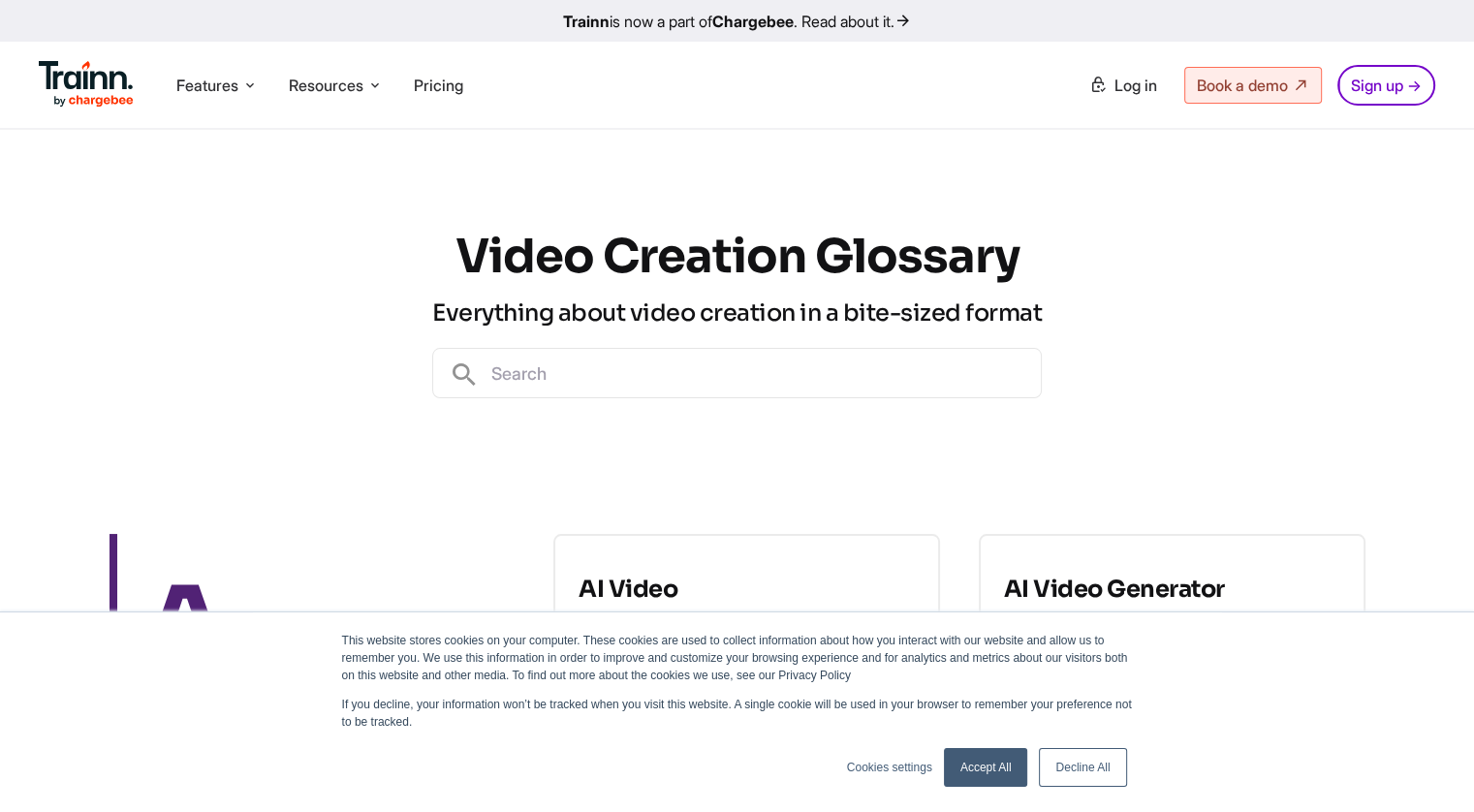
click at [8, 266] on div "Video Creation Glossary Everything about video creation in a bite-sized format" at bounding box center [737, 312] width 1474 height 365
click at [9, 266] on div "Video Creation Glossary Everything about video creation in a bite-sized format" at bounding box center [737, 312] width 1474 height 365
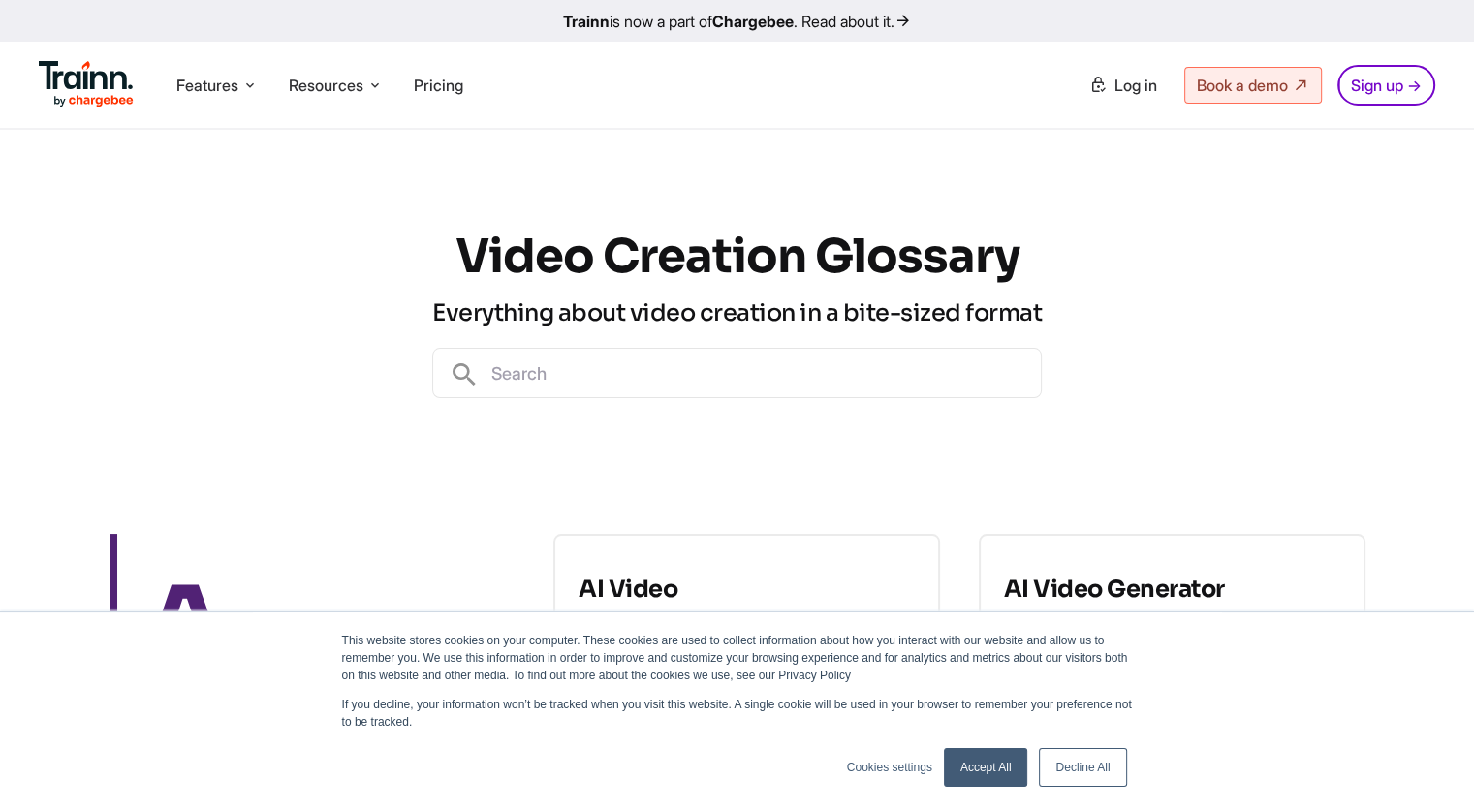
click at [9, 266] on div "Video Creation Glossary Everything about video creation in a bite-sized format" at bounding box center [737, 312] width 1474 height 365
click at [8, 266] on div "Video Creation Glossary Everything about video creation in a bite-sized format" at bounding box center [737, 312] width 1474 height 365
click at [9, 267] on div "Video Creation Glossary Everything about video creation in a bite-sized format" at bounding box center [737, 312] width 1474 height 365
click at [8, 267] on div "Video Creation Glossary Everything about video creation in a bite-sized format" at bounding box center [737, 312] width 1474 height 365
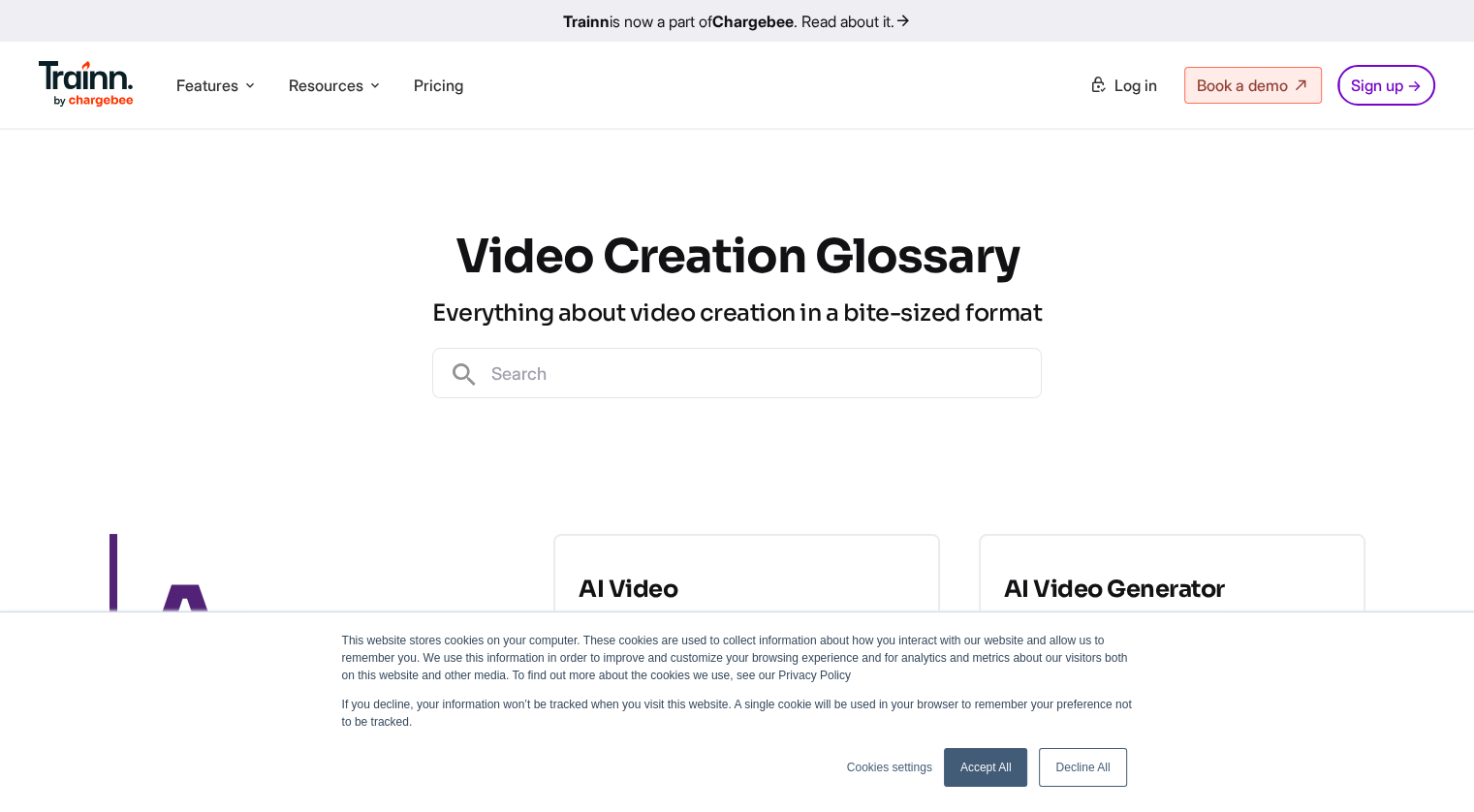
click at [8, 266] on div "Video Creation Glossary Everything about video creation in a bite-sized format" at bounding box center [737, 312] width 1474 height 365
click at [0, 267] on div "Video Creation Glossary Everything about video creation in a bite-sized format" at bounding box center [737, 312] width 1474 height 365
click at [8, 266] on div "Video Creation Glossary Everything about video creation in a bite-sized format" at bounding box center [737, 312] width 1474 height 365
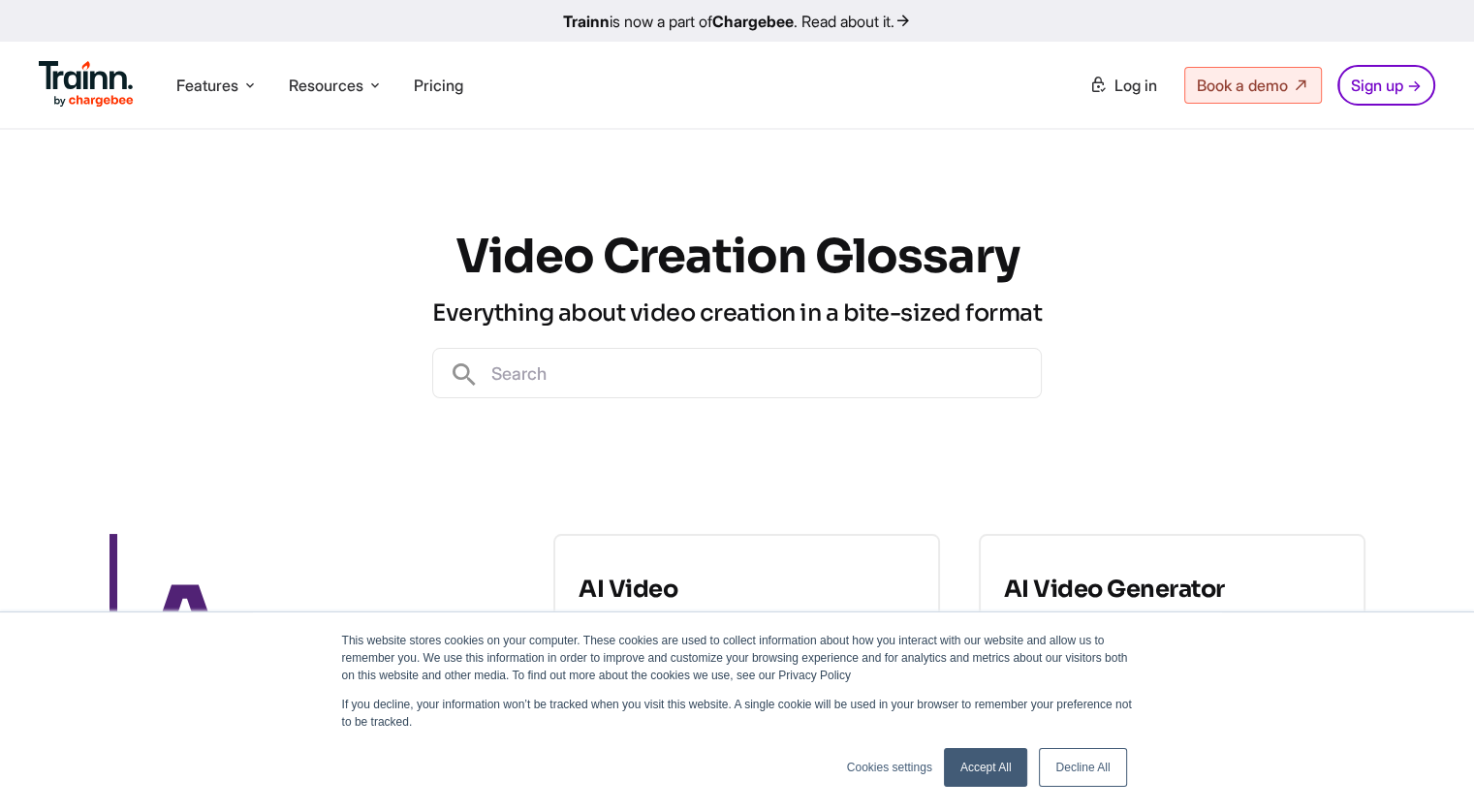
click at [9, 266] on div "Video Creation Glossary Everything about video creation in a bite-sized format" at bounding box center [737, 312] width 1474 height 365
click at [8, 266] on div "Video Creation Glossary Everything about video creation in a bite-sized format" at bounding box center [737, 312] width 1474 height 365
click at [9, 266] on div "Video Creation Glossary Everything about video creation in a bite-sized format" at bounding box center [737, 312] width 1474 height 365
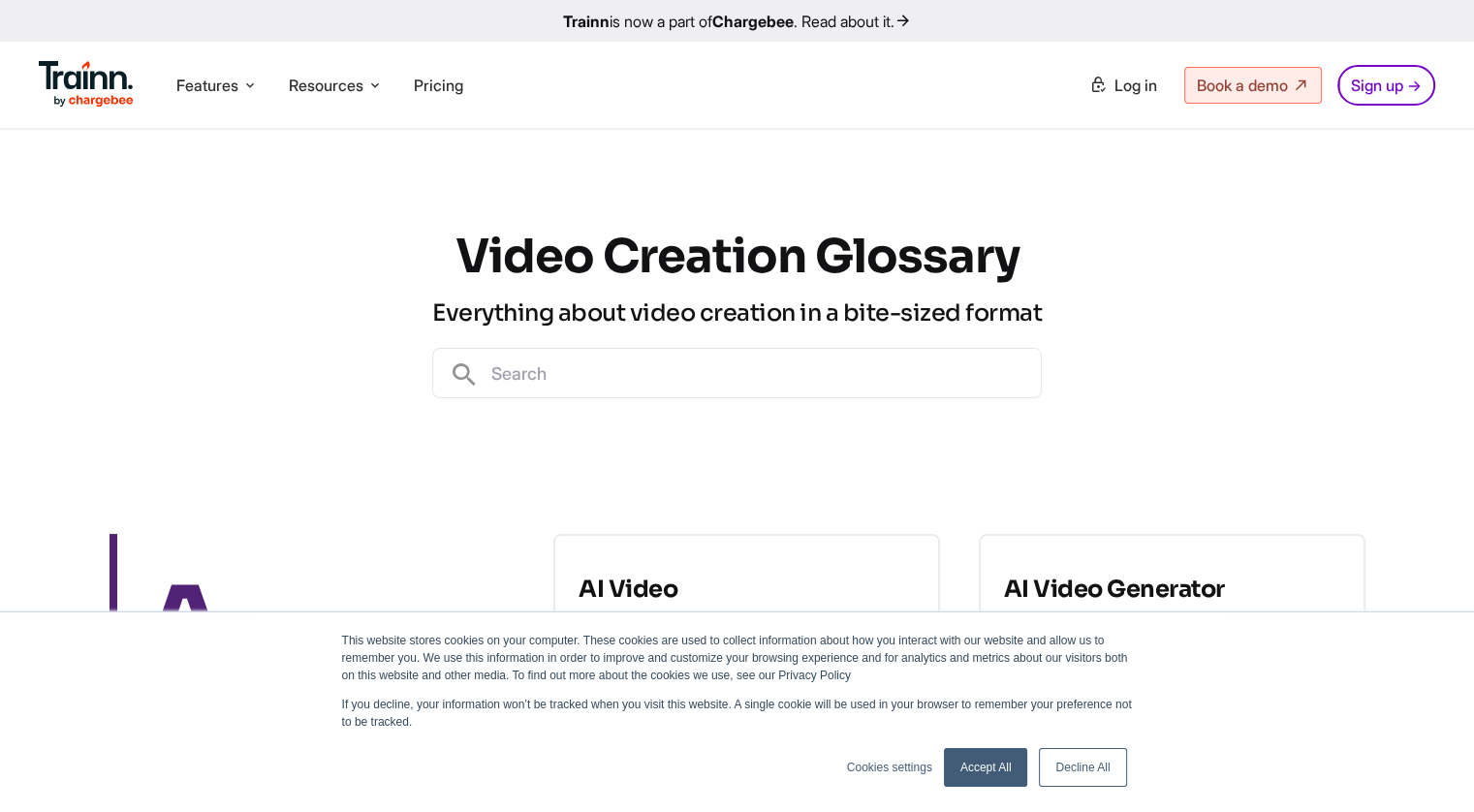
click at [9, 266] on div "Video Creation Glossary Everything about video creation in a bite-sized format" at bounding box center [737, 312] width 1474 height 365
click at [8, 266] on div "Video Creation Glossary Everything about video creation in a bite-sized format" at bounding box center [737, 312] width 1474 height 365
click at [9, 266] on div "Video Creation Glossary Everything about video creation in a bite-sized format" at bounding box center [737, 312] width 1474 height 365
click at [8, 266] on div "Video Creation Glossary Everything about video creation in a bite-sized format" at bounding box center [737, 312] width 1474 height 365
click at [9, 267] on div "Video Creation Glossary Everything about video creation in a bite-sized format" at bounding box center [737, 312] width 1474 height 365
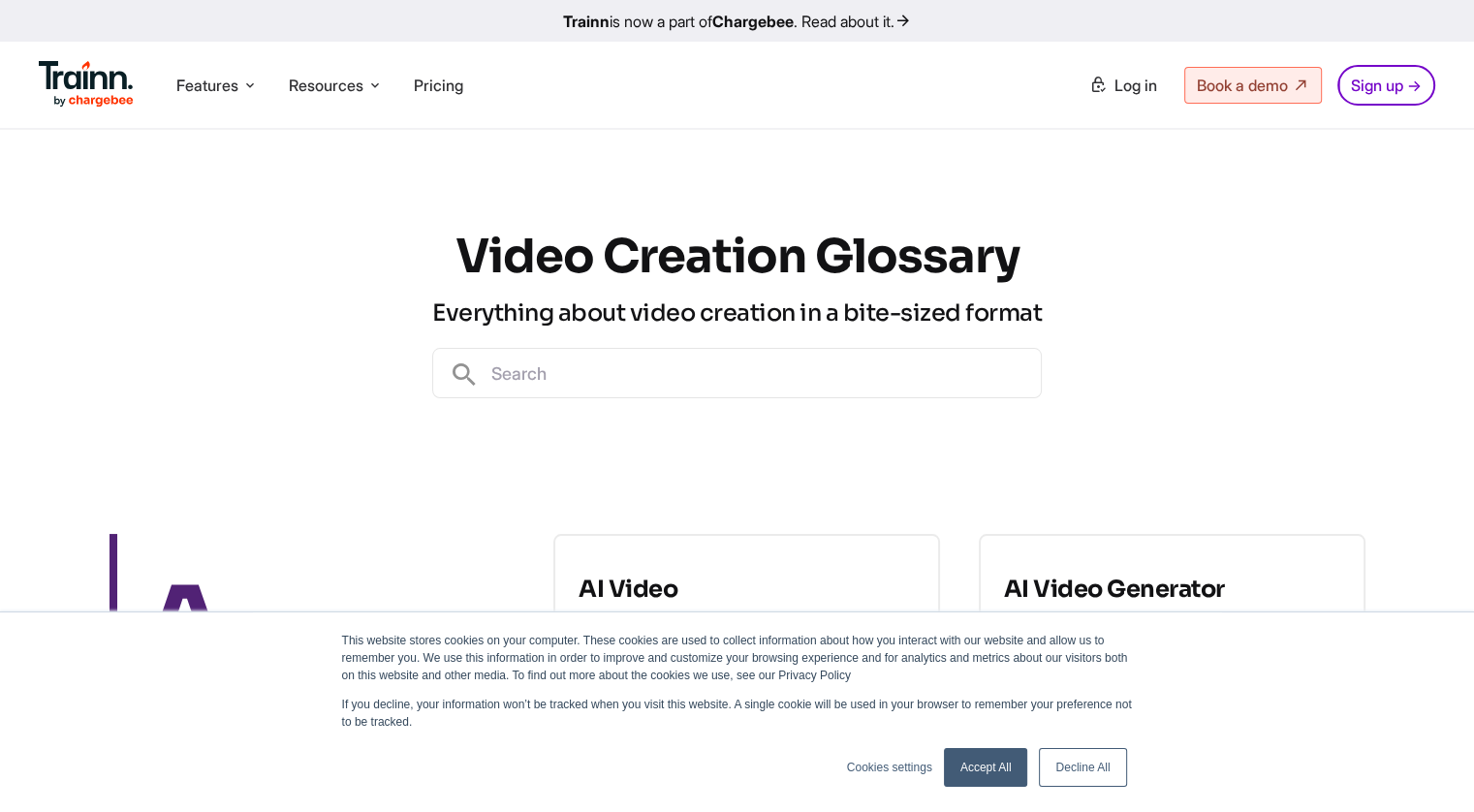
click at [17, 266] on div "Video Creation Glossary Everything about video creation in a bite-sized format" at bounding box center [737, 312] width 1474 height 365
click at [8, 266] on div "Video Creation Glossary Everything about video creation in a bite-sized format" at bounding box center [737, 312] width 1474 height 365
click at [0, 265] on div "Video Creation Glossary Everything about video creation in a bite-sized format" at bounding box center [737, 312] width 1474 height 365
click at [9, 266] on div "Video Creation Glossary Everything about video creation in a bite-sized format" at bounding box center [737, 312] width 1474 height 365
click at [8, 266] on div "Video Creation Glossary Everything about video creation in a bite-sized format" at bounding box center [737, 312] width 1474 height 365
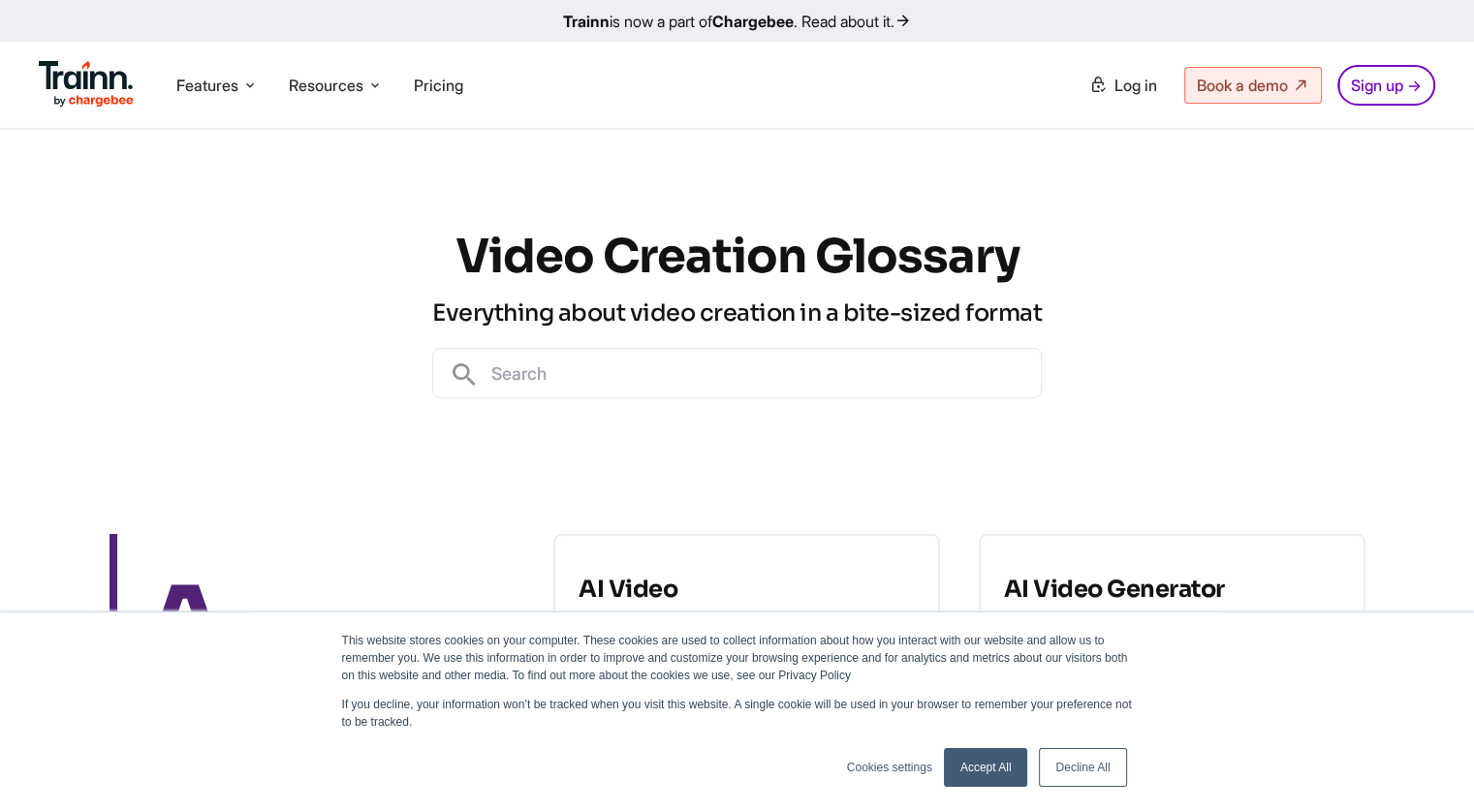
click at [8, 266] on div "Video Creation Glossary Everything about video creation in a bite-sized format" at bounding box center [737, 312] width 1474 height 365
click at [9, 265] on div "Video Creation Glossary Everything about video creation in a bite-sized format" at bounding box center [737, 312] width 1474 height 365
click at [8, 266] on div "Video Creation Glossary Everything about video creation in a bite-sized format" at bounding box center [737, 312] width 1474 height 365
click at [9, 266] on div "Video Creation Glossary Everything about video creation in a bite-sized format" at bounding box center [737, 312] width 1474 height 365
click at [8, 267] on div "Video Creation Glossary Everything about video creation in a bite-sized format" at bounding box center [737, 312] width 1474 height 365
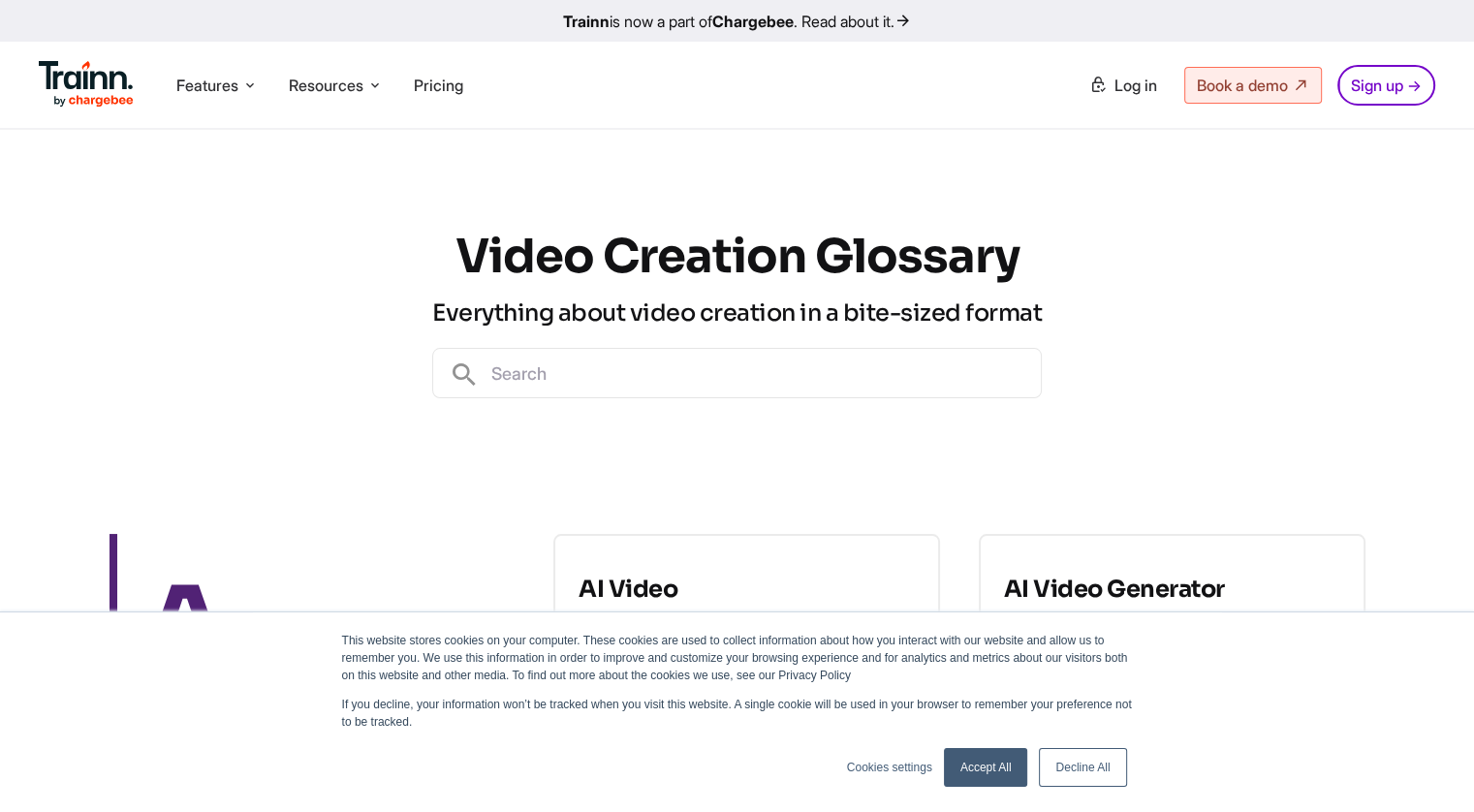
click at [9, 266] on div "Video Creation Glossary Everything about video creation in a bite-sized format" at bounding box center [737, 312] width 1474 height 365
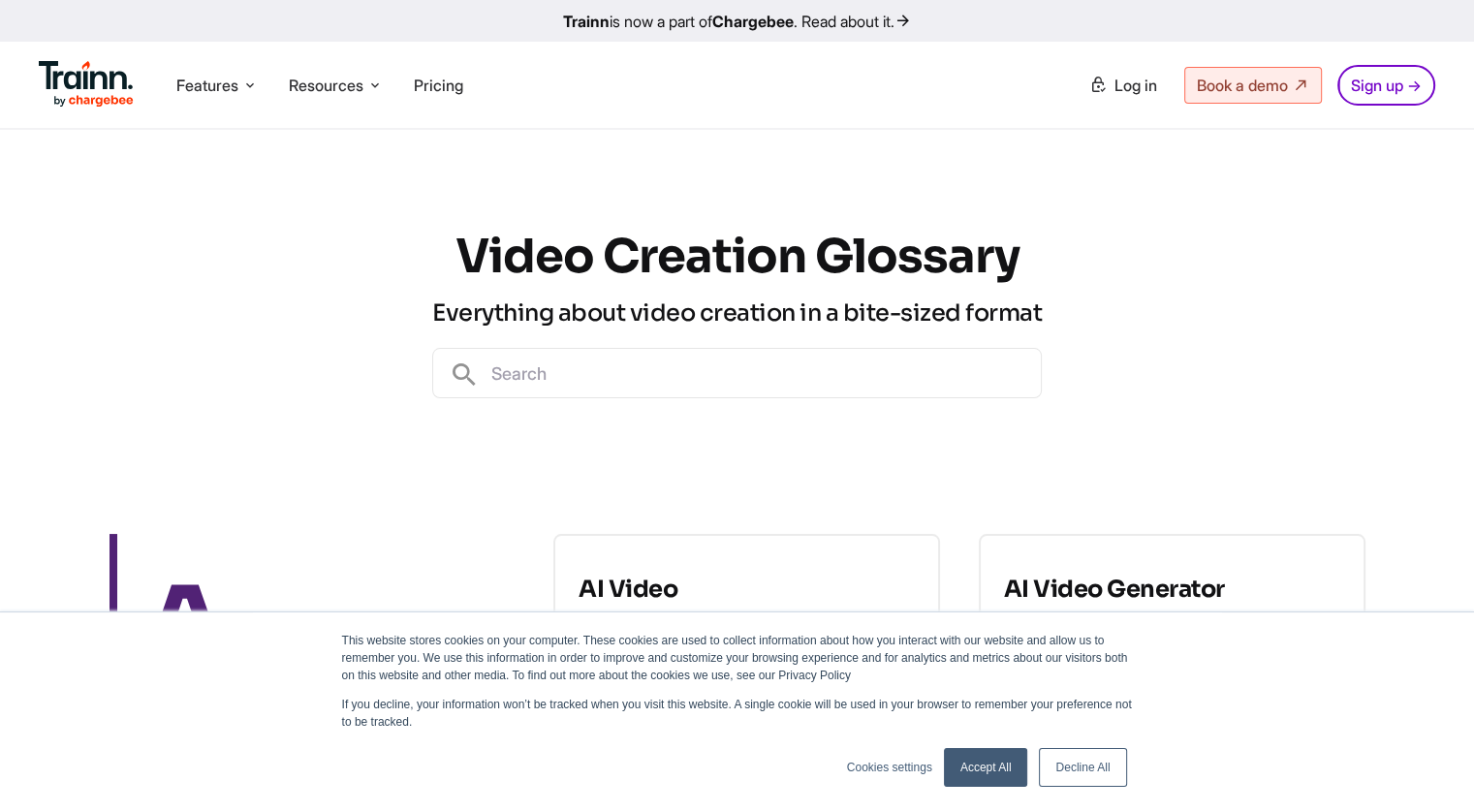
click at [8, 266] on div "Video Creation Glossary Everything about video creation in a bite-sized format" at bounding box center [737, 312] width 1474 height 365
click at [9, 266] on div "Video Creation Glossary Everything about video creation in a bite-sized format" at bounding box center [737, 312] width 1474 height 365
click at [8, 266] on div "Video Creation Glossary Everything about video creation in a bite-sized format" at bounding box center [737, 312] width 1474 height 365
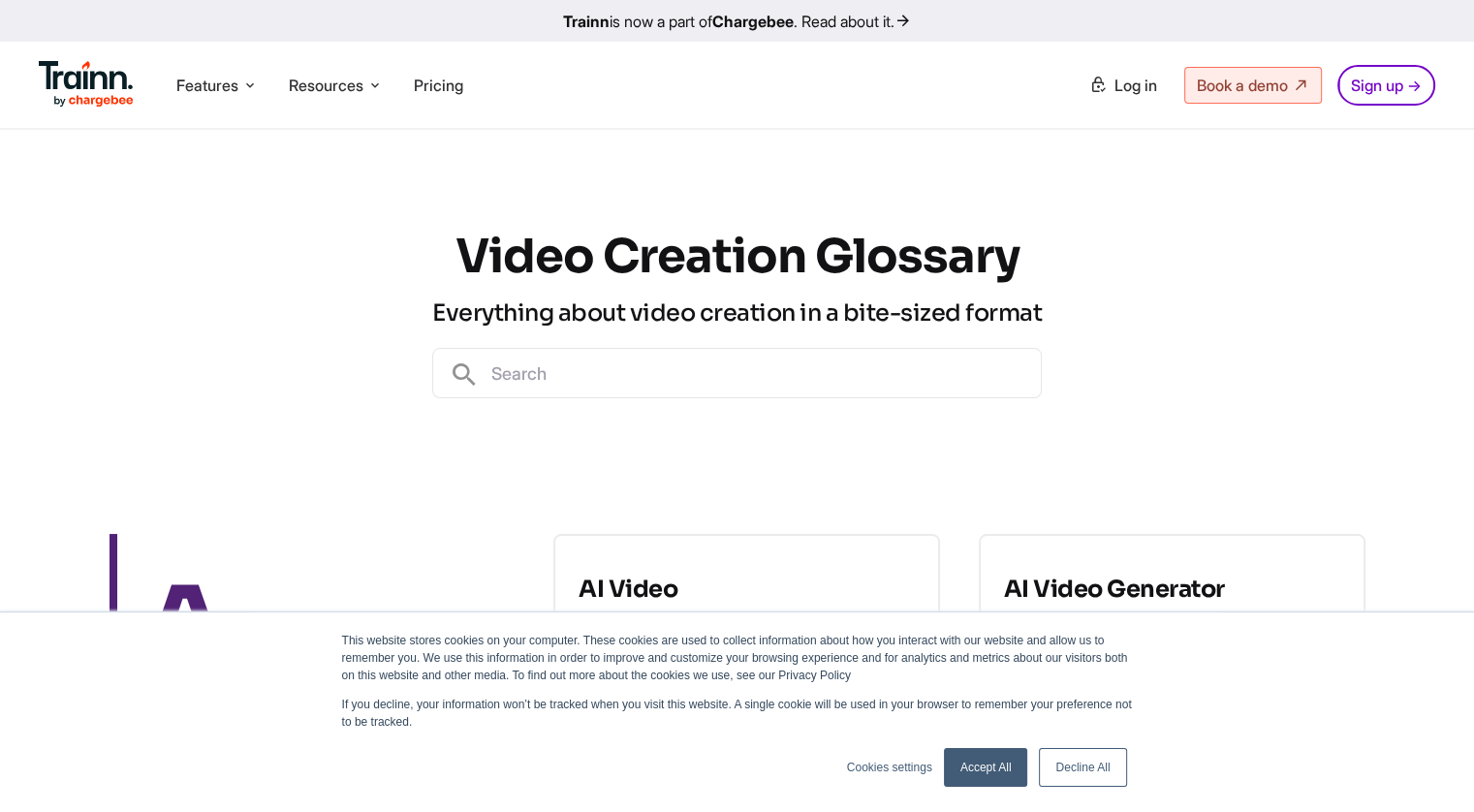
click at [8, 266] on div "Video Creation Glossary Everything about video creation in a bite-sized format" at bounding box center [737, 312] width 1474 height 365
click at [9, 265] on div "Video Creation Glossary Everything about video creation in a bite-sized format" at bounding box center [737, 312] width 1474 height 365
click at [9, 266] on div "Video Creation Glossary Everything about video creation in a bite-sized format" at bounding box center [737, 312] width 1474 height 365
click at [8, 267] on div "Video Creation Glossary Everything about video creation in a bite-sized format" at bounding box center [737, 312] width 1474 height 365
click at [9, 267] on div "Video Creation Glossary Everything about video creation in a bite-sized format" at bounding box center [737, 312] width 1474 height 365
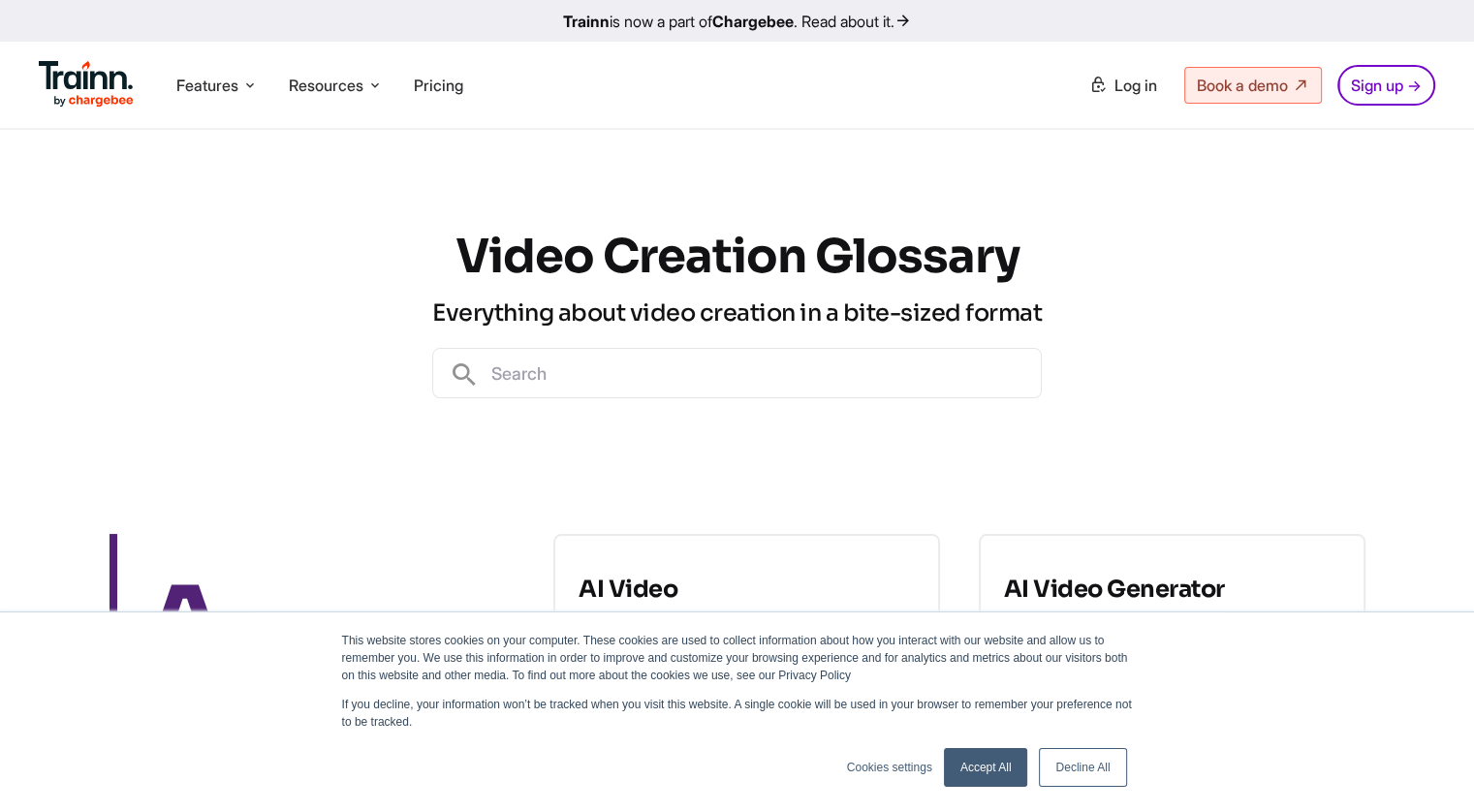
click at [9, 266] on div "Video Creation Glossary Everything about video creation in a bite-sized format" at bounding box center [737, 312] width 1474 height 365
click at [8, 267] on div "Video Creation Glossary Everything about video creation in a bite-sized format" at bounding box center [737, 312] width 1474 height 365
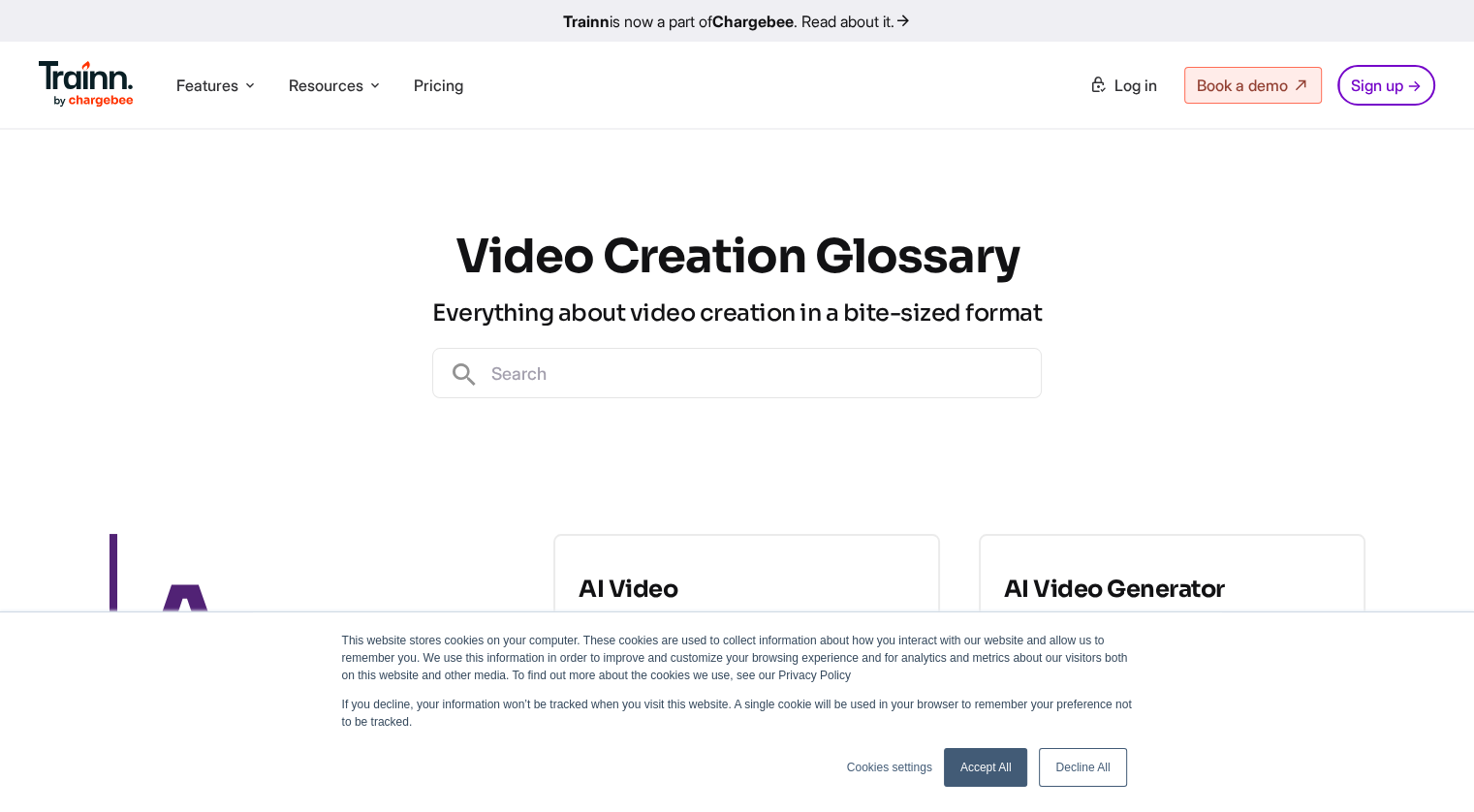
click at [8, 267] on div "Video Creation Glossary Everything about video creation in a bite-sized format" at bounding box center [737, 312] width 1474 height 365
click at [9, 266] on div "Video Creation Glossary Everything about video creation in a bite-sized format" at bounding box center [737, 312] width 1474 height 365
